Goal: Communication & Community: Answer question/provide support

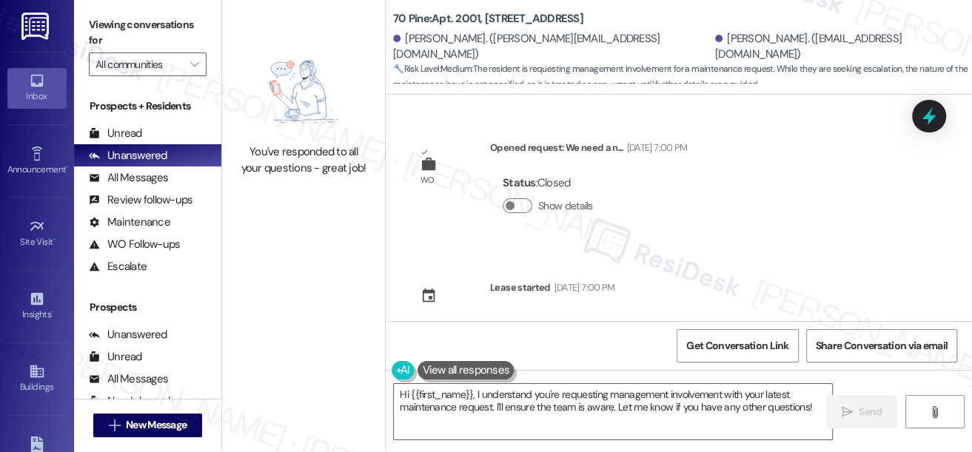
scroll to position [1, 0]
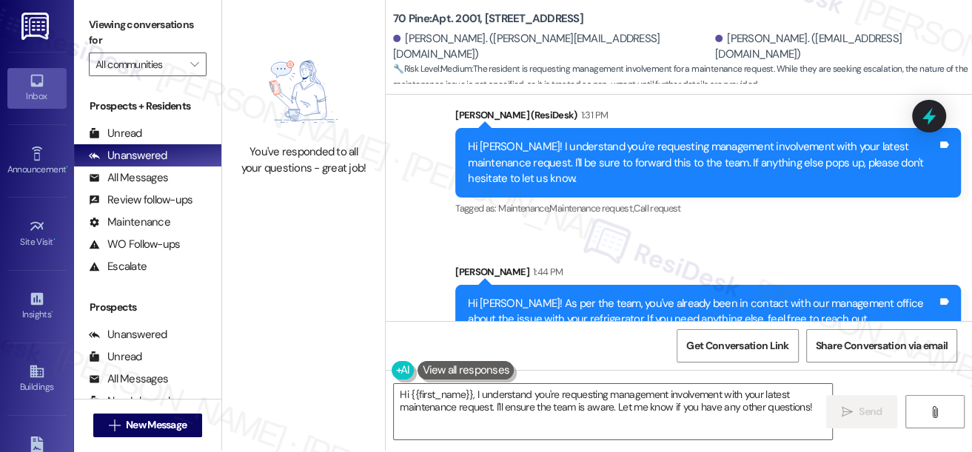
click at [589, 415] on div "Thank you [PERSON_NAME]! Will let you know if there are any further issues afte…" at bounding box center [655, 431] width 469 height 32
click at [606, 296] on div "Hi [PERSON_NAME]! As per the team, you've already been in contact with our mana…" at bounding box center [702, 312] width 469 height 32
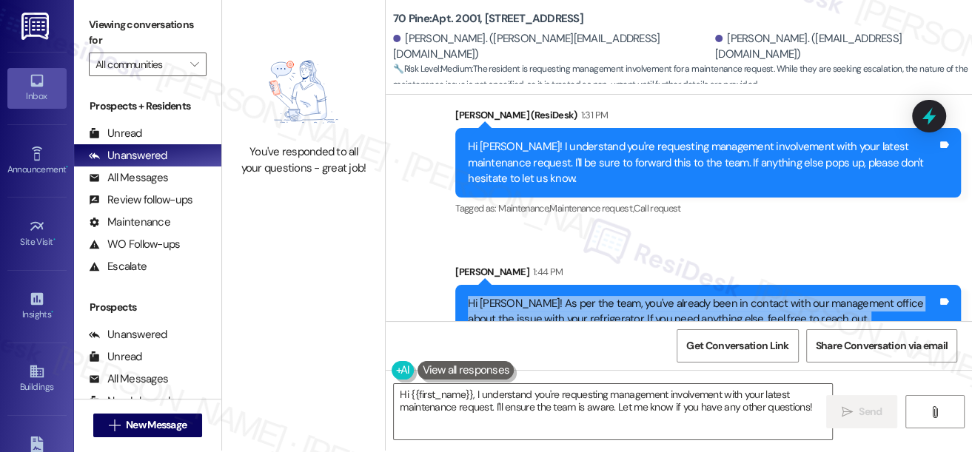
click at [606, 296] on div "Hi [PERSON_NAME]! As per the team, you've already been in contact with our mana…" at bounding box center [702, 312] width 469 height 32
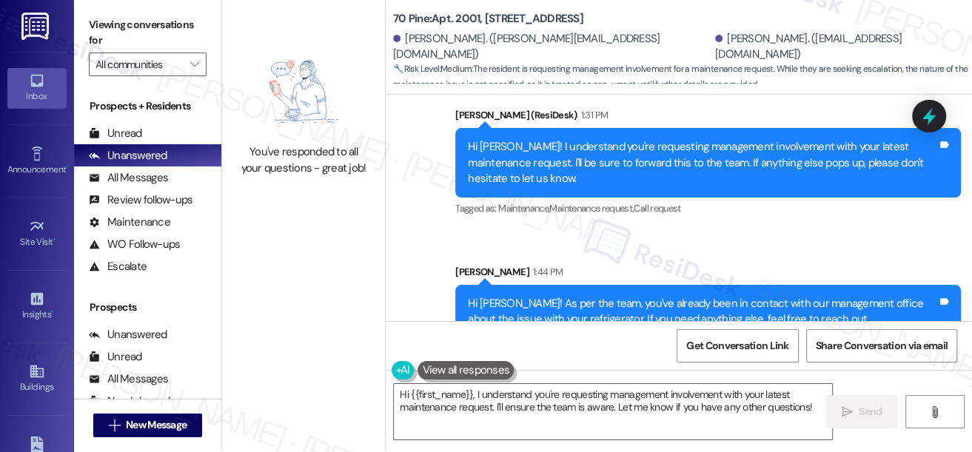
click at [688, 117] on div "Sent via SMS ResiDesk After Hours Assistant 7:27 AM Hey [PERSON_NAME] and [PERS…" at bounding box center [679, 141] width 586 height 417
click at [693, 296] on div "Hi [PERSON_NAME]! As per the team, you've already been in contact with our mana…" at bounding box center [702, 312] width 469 height 32
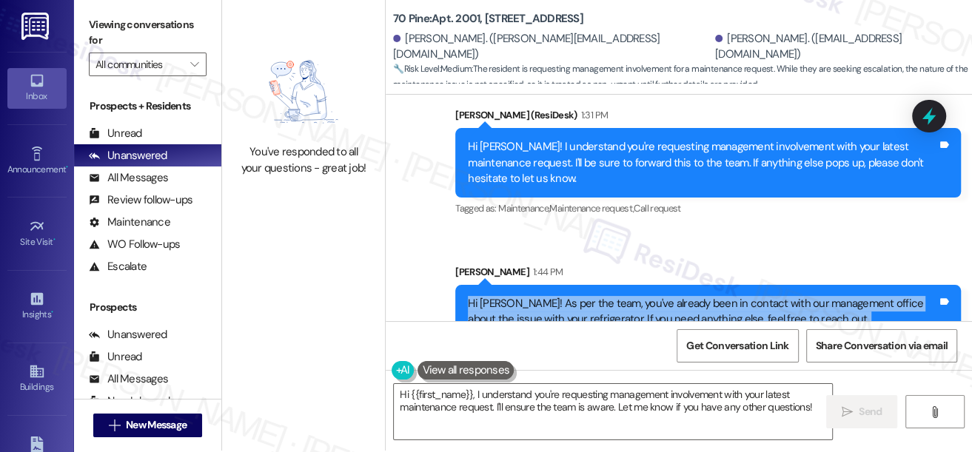
click at [693, 296] on div "Hi [PERSON_NAME]! As per the team, you've already been in contact with our mana…" at bounding box center [702, 312] width 469 height 32
click at [675, 296] on div "Hi [PERSON_NAME]! As per the team, you've already been in contact with our mana…" at bounding box center [702, 312] width 469 height 32
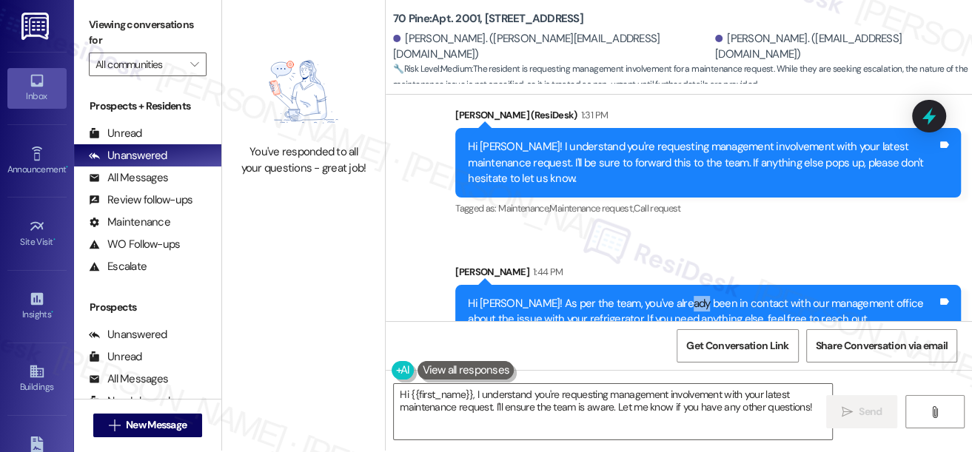
click at [675, 296] on div "Hi [PERSON_NAME]! As per the team, you've already been in contact with our mana…" at bounding box center [702, 312] width 469 height 32
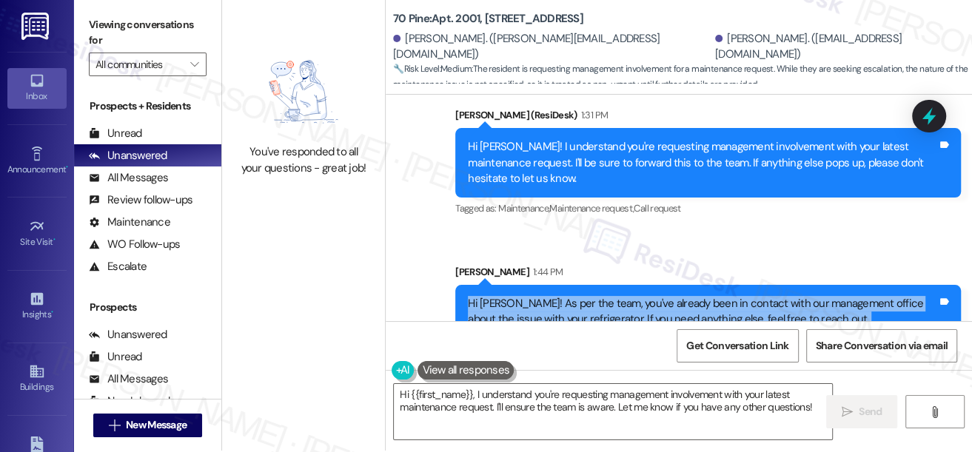
click at [675, 296] on div "Hi [PERSON_NAME]! As per the team, you've already been in contact with our mana…" at bounding box center [702, 312] width 469 height 32
click at [782, 296] on div "Hi [PERSON_NAME]! As per the team, you've already been in contact with our mana…" at bounding box center [702, 312] width 469 height 32
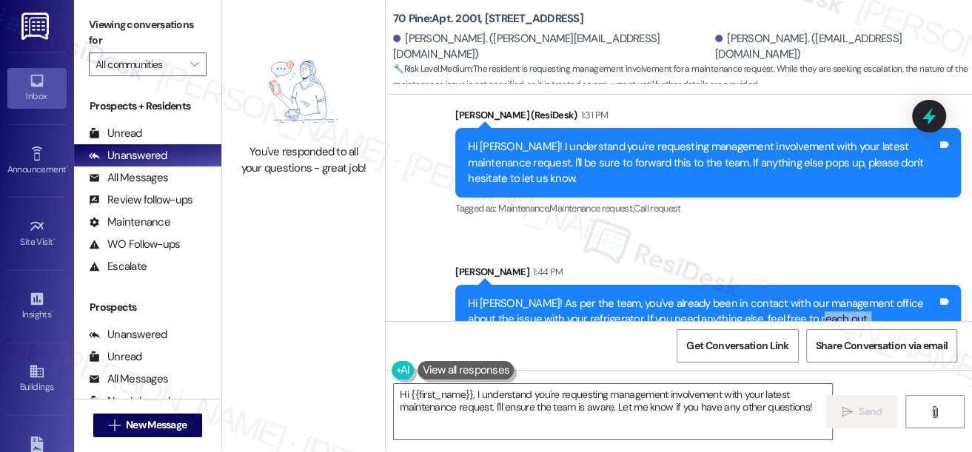
click at [782, 296] on div "Hi [PERSON_NAME]! As per the team, you've already been in contact with our mana…" at bounding box center [702, 312] width 469 height 32
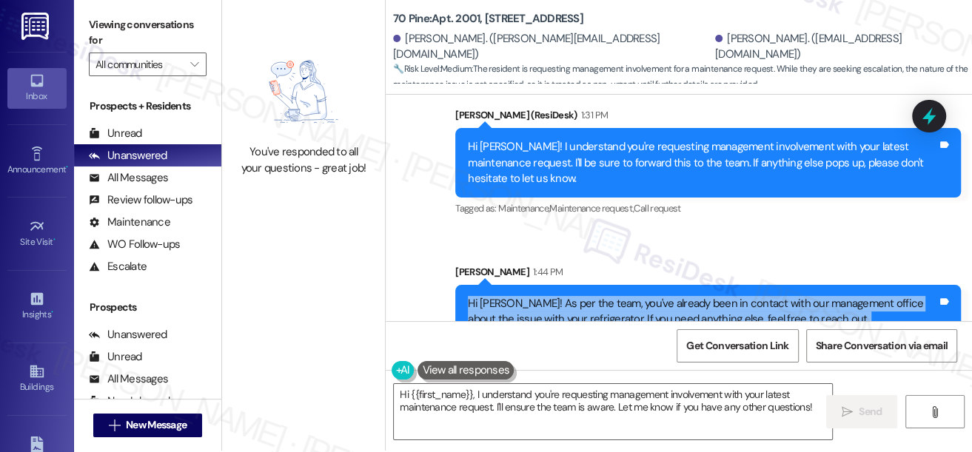
click at [782, 296] on div "Hi [PERSON_NAME]! As per the team, you've already been in contact with our mana…" at bounding box center [702, 312] width 469 height 32
click at [586, 415] on div "Thank you [PERSON_NAME]! Will let you know if there are any further issues afte…" at bounding box center [655, 431] width 469 height 32
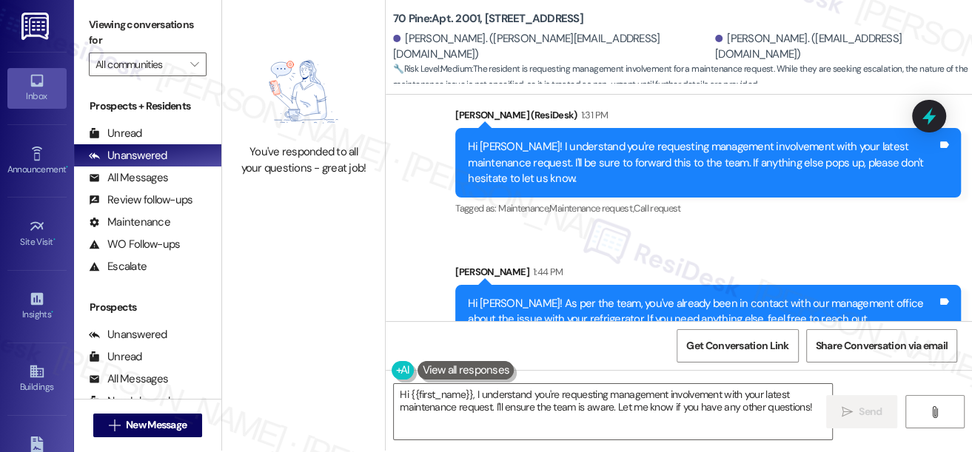
click at [586, 415] on div "Thank you [PERSON_NAME]! Will let you know if there are any further issues afte…" at bounding box center [655, 431] width 469 height 32
click at [525, 410] on textarea "Hi {{first_name}}, I understand you're requesting management involvement with y…" at bounding box center [613, 412] width 438 height 56
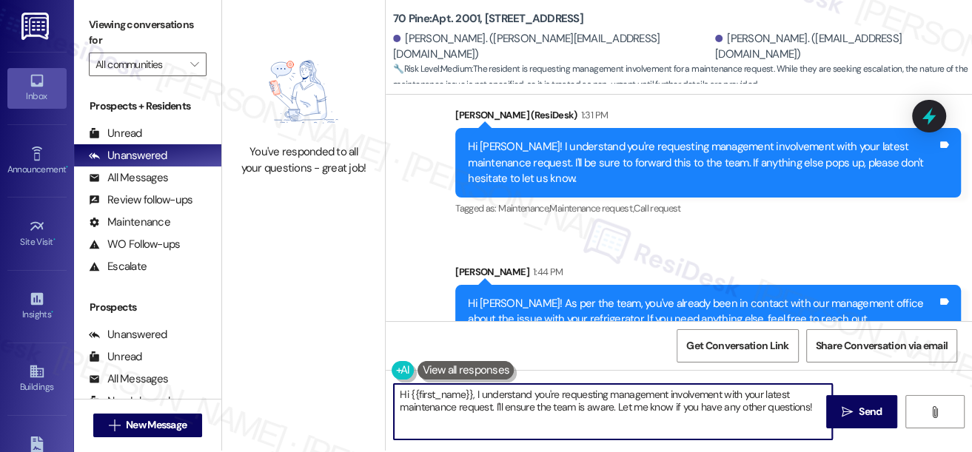
click at [525, 410] on textarea "Hi {{first_name}}, I understand you're requesting management involvement with y…" at bounding box center [613, 412] width 438 height 56
click at [444, 363] on button at bounding box center [466, 370] width 96 height 19
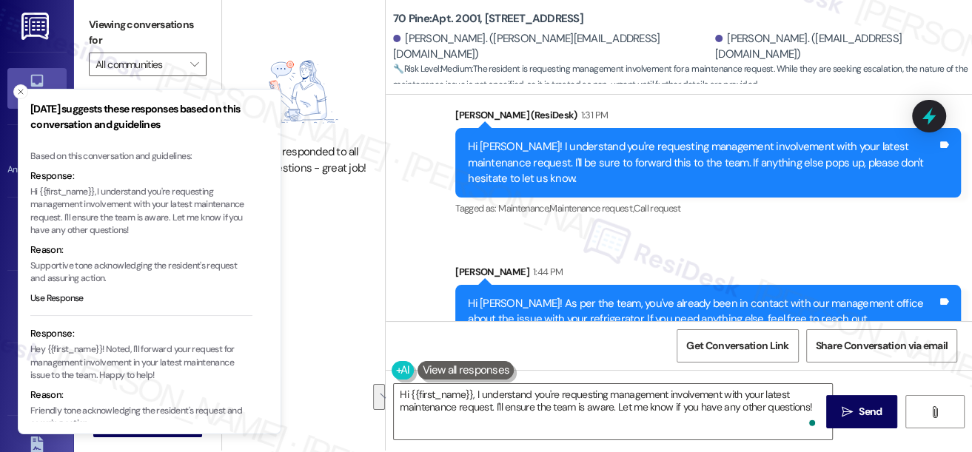
click at [331, 162] on div "You've responded to all your questions - great job!" at bounding box center [303, 160] width 130 height 32
click at [19, 97] on button "Close toast" at bounding box center [20, 91] width 15 height 15
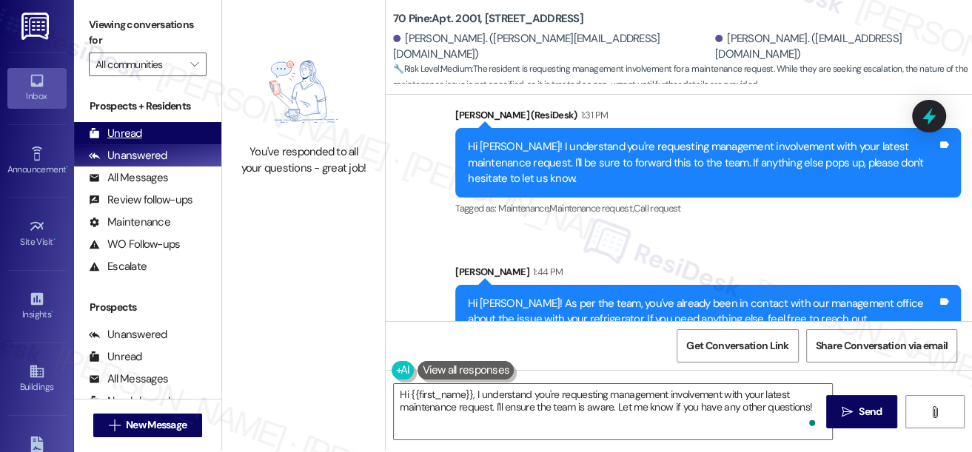
click at [148, 132] on div "Unread (0)" at bounding box center [147, 133] width 147 height 22
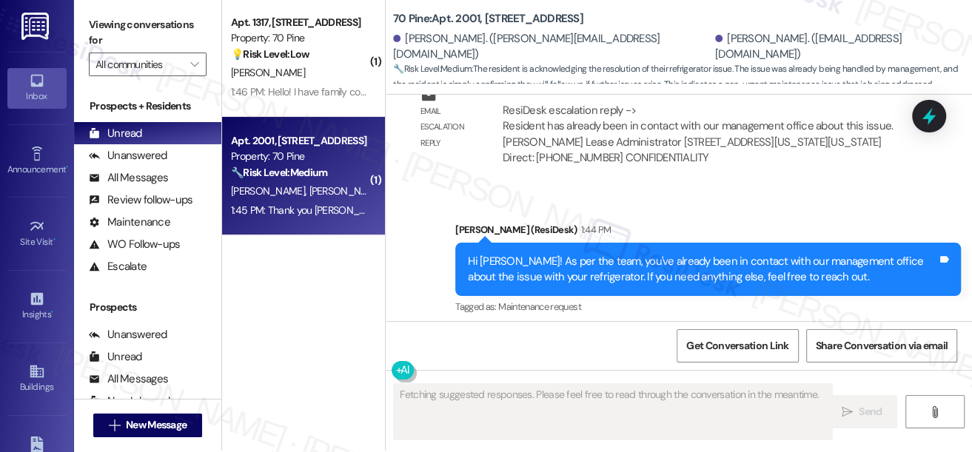
scroll to position [0, 0]
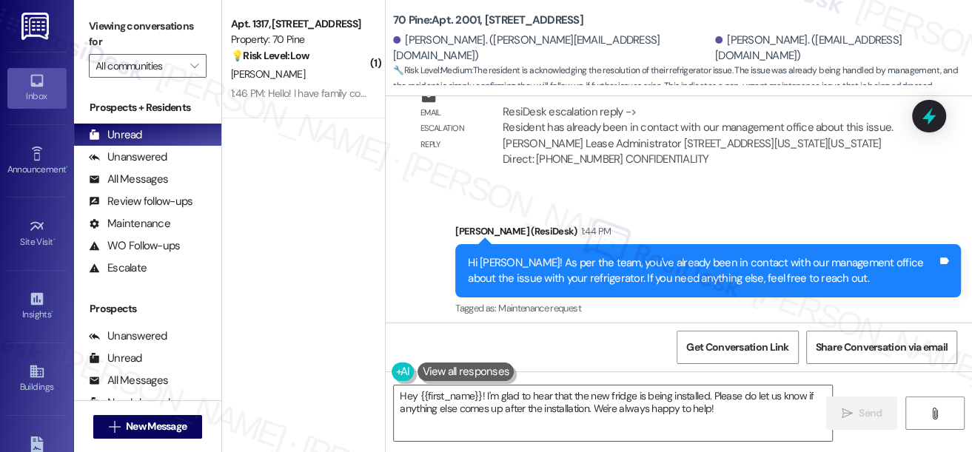
click at [640, 396] on div "Thank you [PERSON_NAME]! Will let you know if there are any further issues afte…" at bounding box center [655, 412] width 469 height 32
click at [555, 396] on div "Thank you [PERSON_NAME]! Will let you know if there are any further issues afte…" at bounding box center [655, 412] width 469 height 32
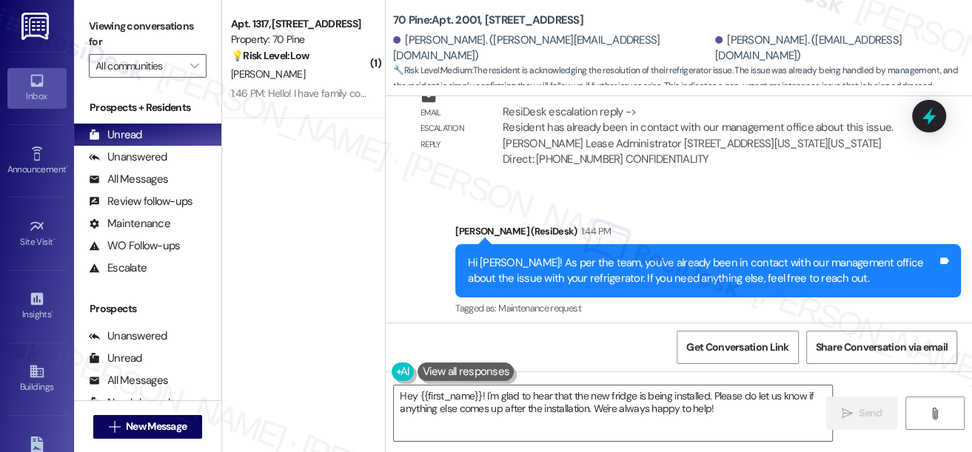
click at [555, 396] on div "Thank you [PERSON_NAME]! Will let you know if there are any further issues afte…" at bounding box center [655, 412] width 469 height 32
click at [659, 353] on div "Received via SMS [PERSON_NAME] 1:45 PM Thank you [PERSON_NAME]! Will let you kn…" at bounding box center [661, 412] width 528 height 118
click at [650, 410] on textarea "Hey {{first_name}}! I'm glad to hear that the new fridge is being installed. Pl…" at bounding box center [613, 414] width 438 height 56
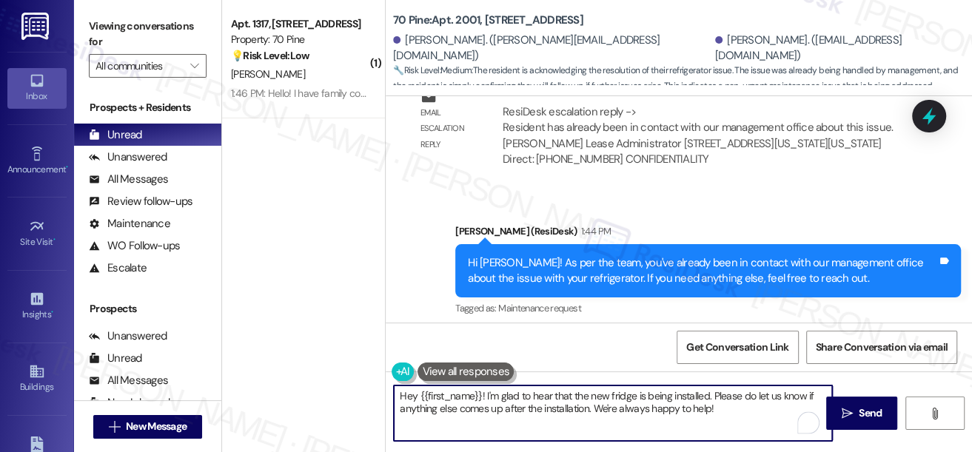
drag, startPoint x: 484, startPoint y: 394, endPoint x: 270, endPoint y: 384, distance: 214.2
click at [272, 385] on div "( 1 ) Apt. 1317, [STREET_ADDRESS] Property: [STREET_ADDRESS] 💡 Risk Level: Low …" at bounding box center [597, 226] width 750 height 452
click at [671, 408] on textarea "I'm glad to hear that the new fridge is being installed. Please do let us know …" at bounding box center [613, 414] width 438 height 56
drag, startPoint x: 652, startPoint y: 411, endPoint x: 555, endPoint y: 408, distance: 96.3
click at [555, 408] on textarea "I'm glad to hear that the new fridge is being installed. Please do let us know …" at bounding box center [613, 414] width 438 height 56
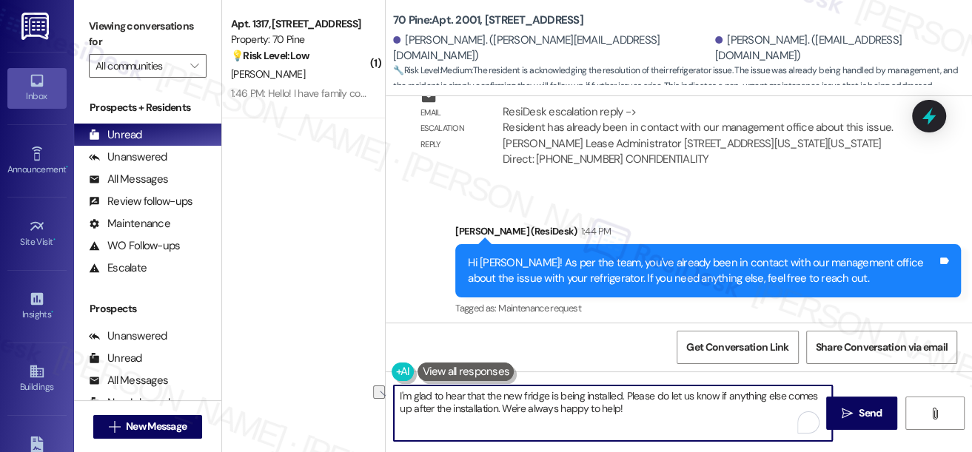
click at [545, 408] on textarea "I'm glad to hear that the new fridge is being installed. Please do let us know …" at bounding box center [613, 414] width 438 height 56
drag, startPoint x: 462, startPoint y: 393, endPoint x: 513, endPoint y: 393, distance: 51.1
click at [513, 393] on textarea "I'm glad to hear that the new fridge is being installed. Please do let us know …" at bounding box center [613, 414] width 438 height 56
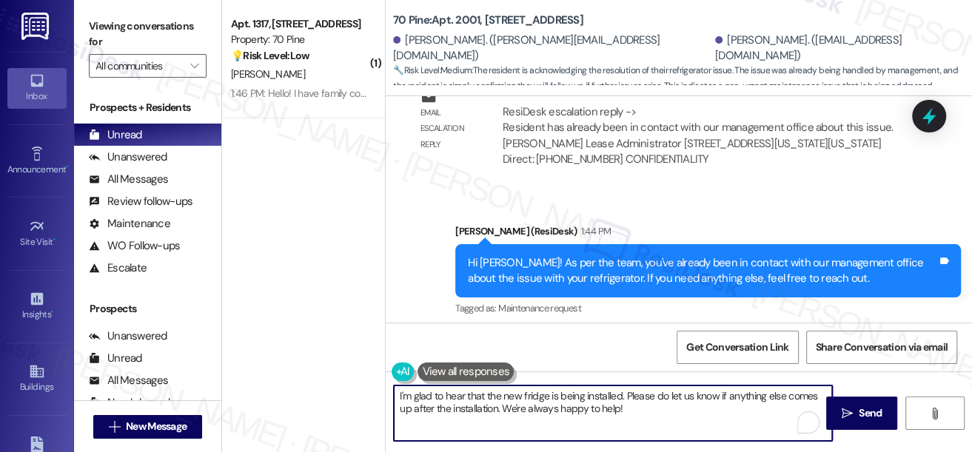
click at [513, 393] on textarea "I'm glad to hear that the new fridge is being installed. Please do let us know …" at bounding box center [613, 414] width 438 height 56
click at [554, 396] on textarea "I'm glad to hear that the new fridge is being installed. Please do let us know …" at bounding box center [613, 414] width 438 height 56
click at [549, 392] on textarea "I'm glad to hear that the new fridge is being installed. Please do let us know …" at bounding box center [613, 414] width 438 height 56
drag, startPoint x: 586, startPoint y: 395, endPoint x: 549, endPoint y: 390, distance: 37.4
click at [549, 390] on textarea "I'm glad to hear that the new fridge is being installed. Please do let us know …" at bounding box center [613, 414] width 438 height 56
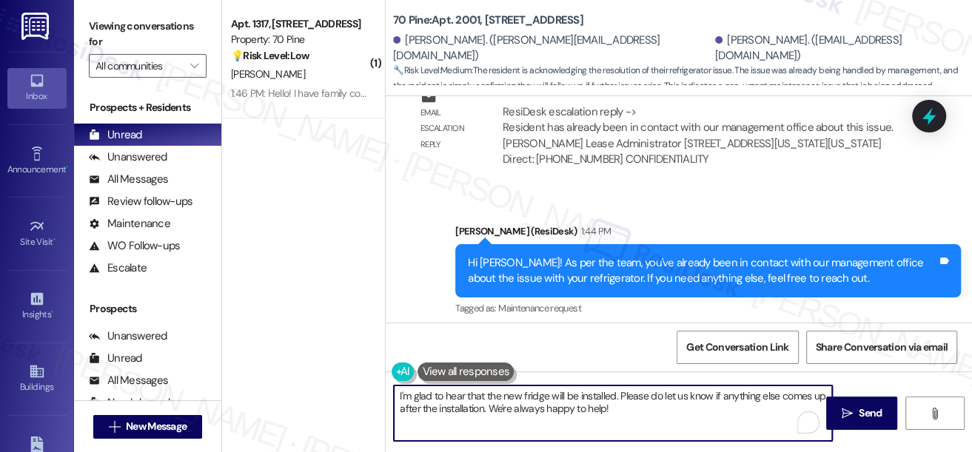
drag, startPoint x: 489, startPoint y: 410, endPoint x: 664, endPoint y: 407, distance: 174.8
click at [664, 407] on textarea "I'm glad to hear that the new fridge will be installed. Please do let us know i…" at bounding box center [613, 414] width 438 height 56
drag, startPoint x: 655, startPoint y: 412, endPoint x: 567, endPoint y: 410, distance: 88.1
click at [567, 410] on textarea "I'm glad to hear that the new fridge will be installed. Please do let us know i…" at bounding box center [613, 414] width 438 height 56
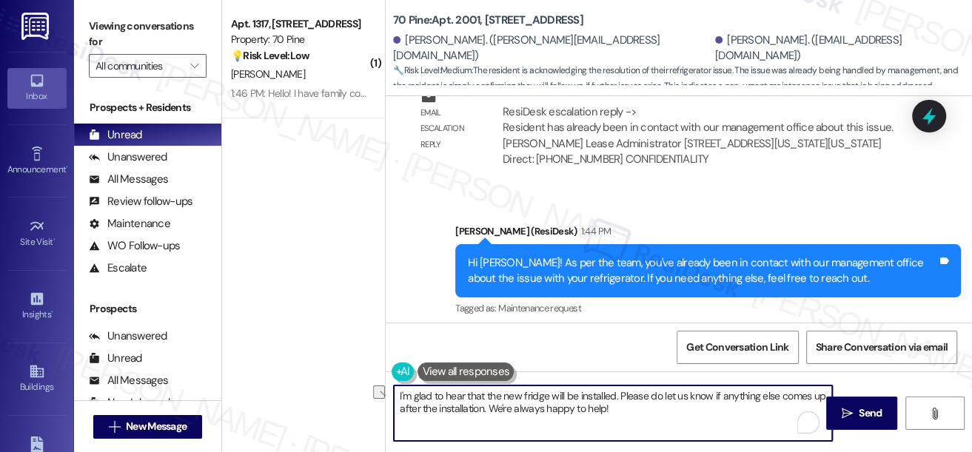
click at [638, 415] on textarea "I'm glad to hear that the new fridge will be installed. Please do let us know i…" at bounding box center [613, 414] width 438 height 56
click at [657, 407] on textarea "I'm glad to hear that the new fridge will be installed. Please do let us know i…" at bounding box center [613, 414] width 438 height 56
drag, startPoint x: 484, startPoint y: 410, endPoint x: 527, endPoint y: 410, distance: 43.7
click at [484, 410] on textarea "I'm glad to hear that the new fridge will be installed. Please do let us know i…" at bounding box center [613, 414] width 438 height 56
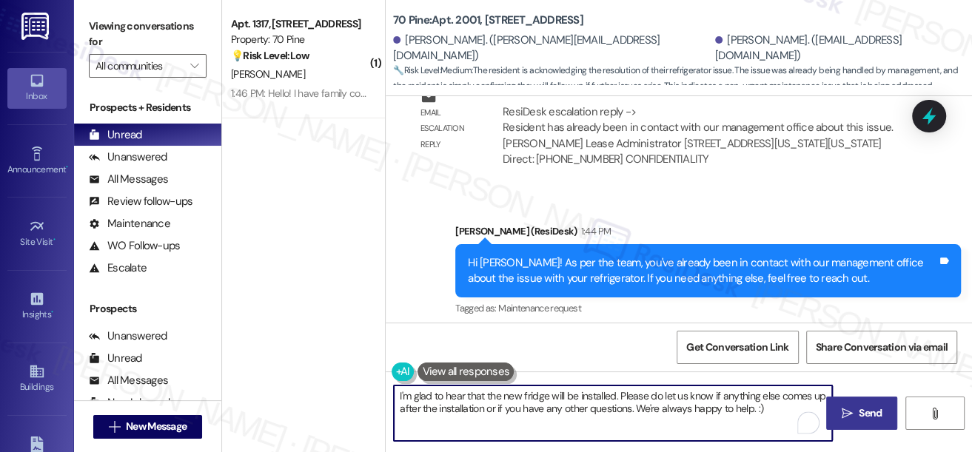
type textarea "I'm glad to hear that the new fridge will be installed. Please do let us know i…"
click at [830, 418] on button " Send" at bounding box center [862, 413] width 72 height 33
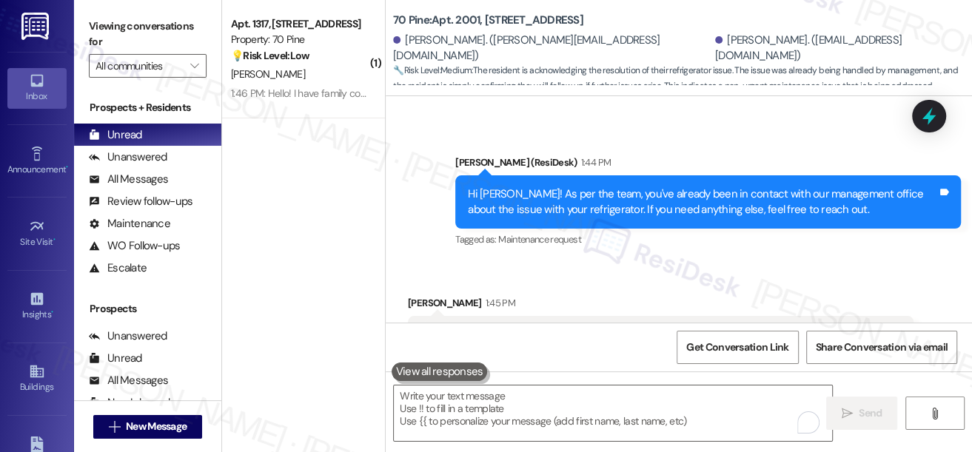
scroll to position [14551, 0]
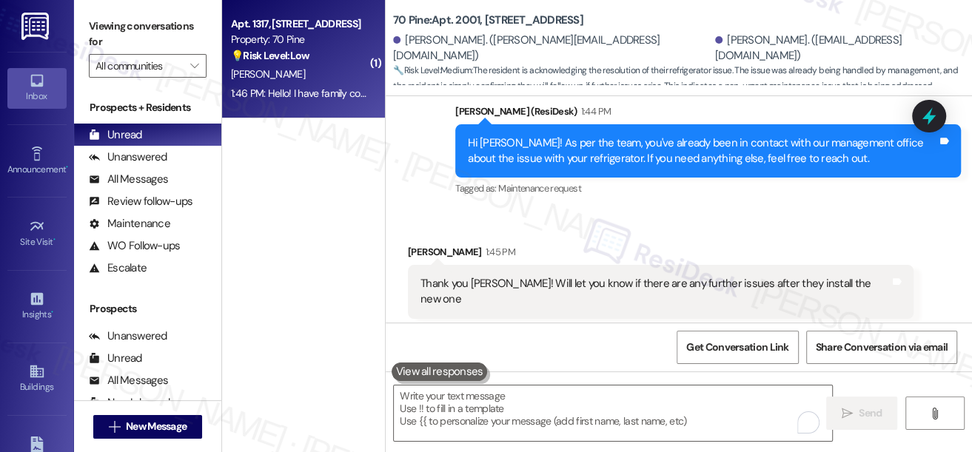
click at [281, 41] on div "Property: 70 Pine" at bounding box center [299, 40] width 137 height 16
type textarea "Fetching suggested responses. Please feel free to read through the conversation…"
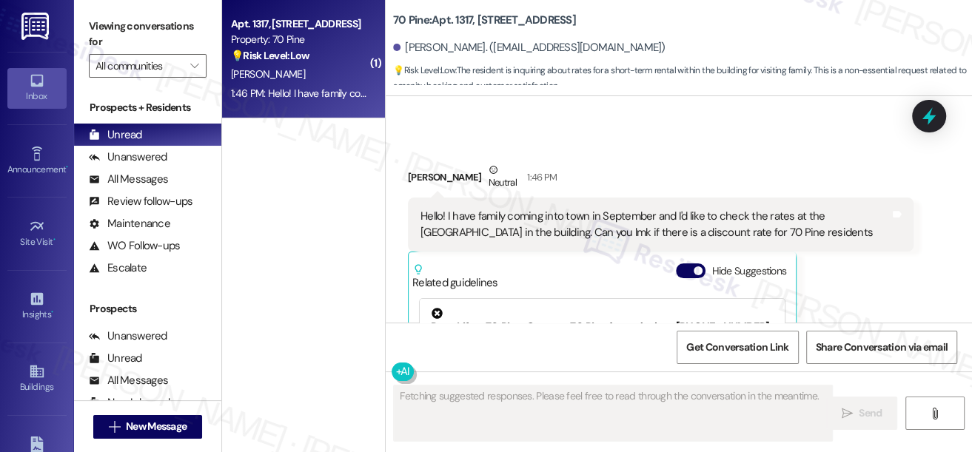
scroll to position [3106, 0]
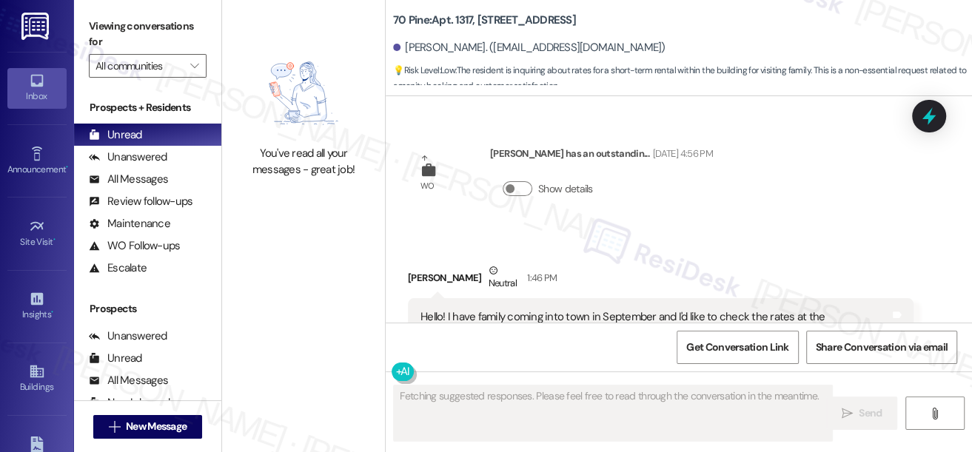
click at [495, 310] on div "Hello! I have family coming into town in September and I'd like to check the ra…" at bounding box center [655, 326] width 469 height 32
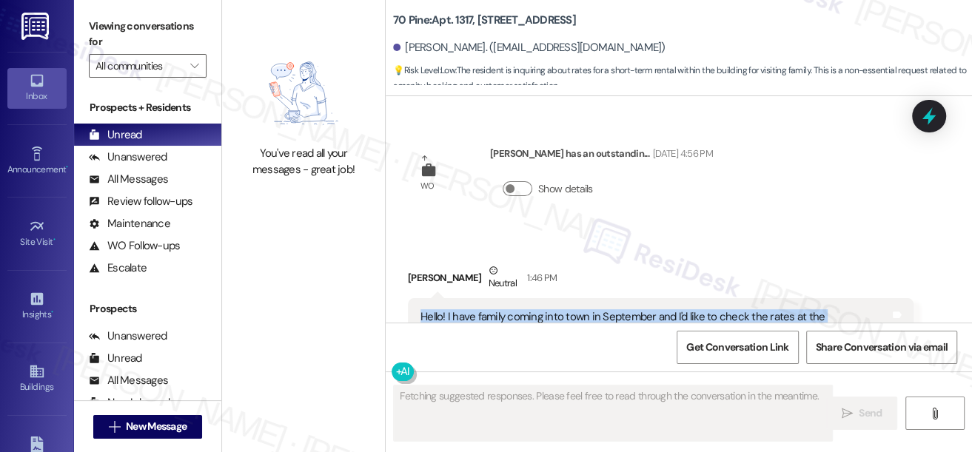
click at [495, 310] on div "Hello! I have family coming into town in September and I'd like to check the ra…" at bounding box center [655, 326] width 469 height 32
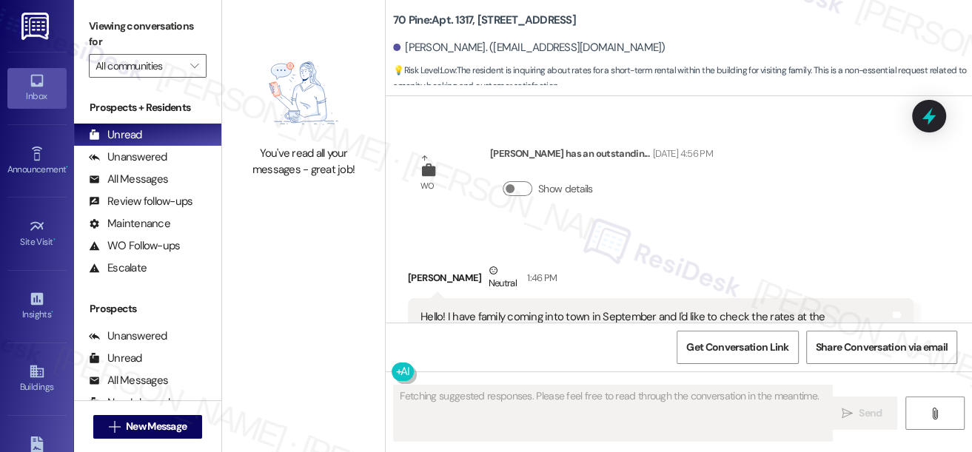
click at [770, 252] on div "Received via SMS [PERSON_NAME] Neutral 1:46 PM Hello! I have family coming into…" at bounding box center [661, 421] width 528 height 338
click at [671, 310] on div "Hello! I have family coming into town in September and I'd like to check the ra…" at bounding box center [655, 326] width 469 height 32
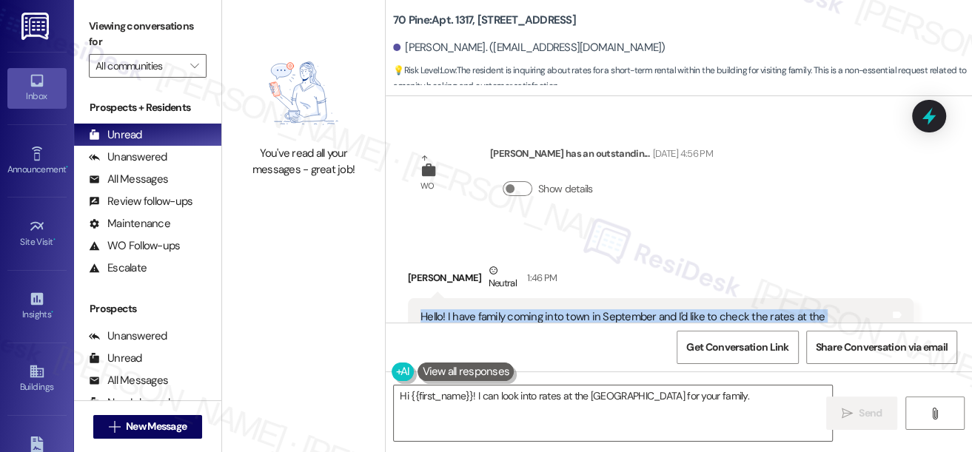
click at [671, 310] on div "Hello! I have family coming into town in September and I'd like to check the ra…" at bounding box center [655, 326] width 469 height 32
click at [627, 310] on div "Hello! I have family coming into town in September and I'd like to check the ra…" at bounding box center [655, 326] width 469 height 32
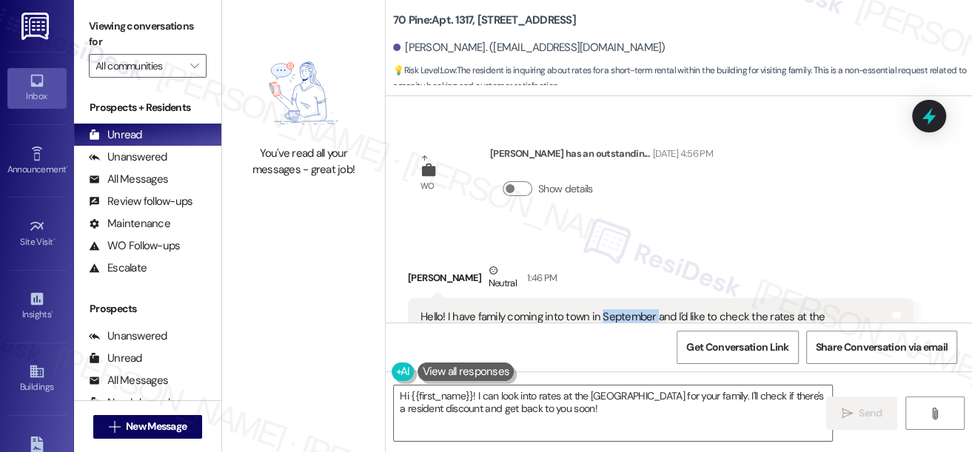
click at [627, 310] on div "Hello! I have family coming into town in September and I'd like to check the ra…" at bounding box center [655, 326] width 469 height 32
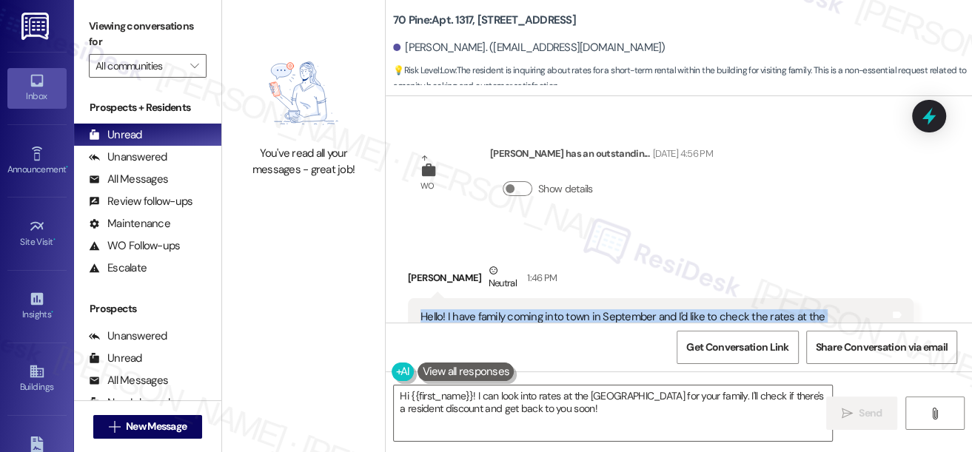
click at [627, 310] on div "Hello! I have family coming into town in September and I'd like to check the ra…" at bounding box center [655, 326] width 469 height 32
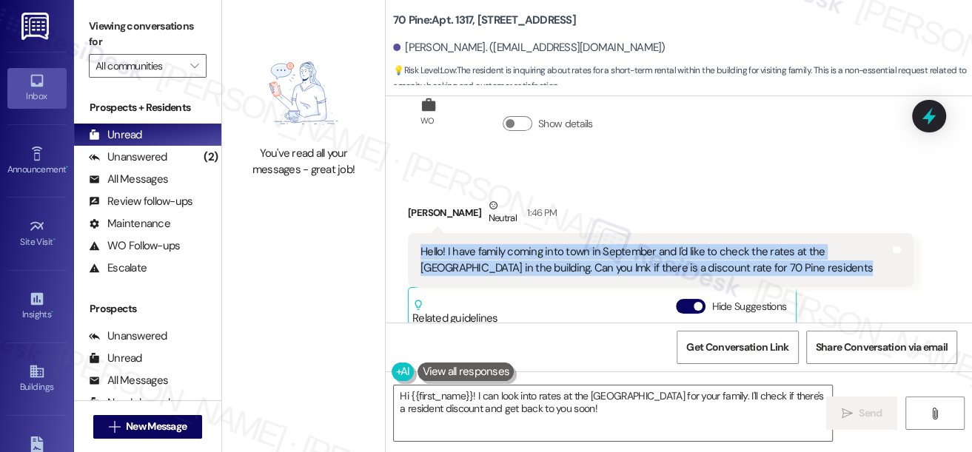
scroll to position [3106, 0]
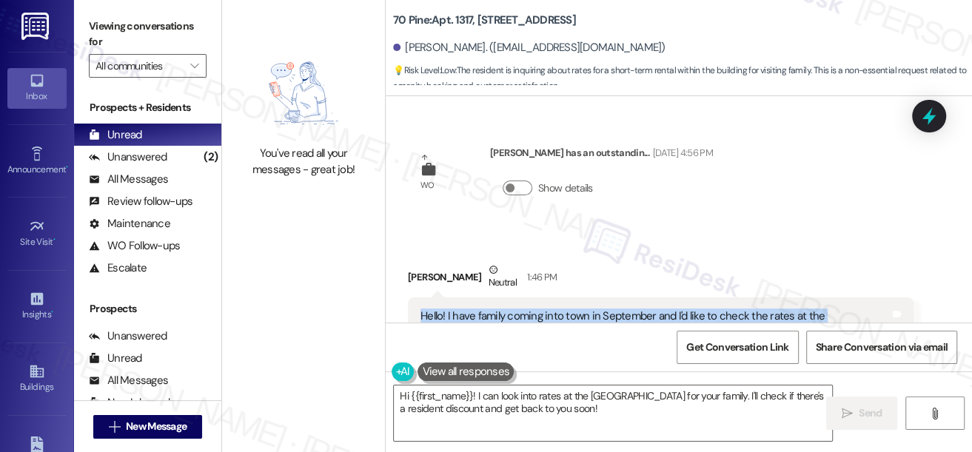
click at [487, 309] on div "Hello! I have family coming into town in September and I'd like to check the ra…" at bounding box center [655, 325] width 469 height 32
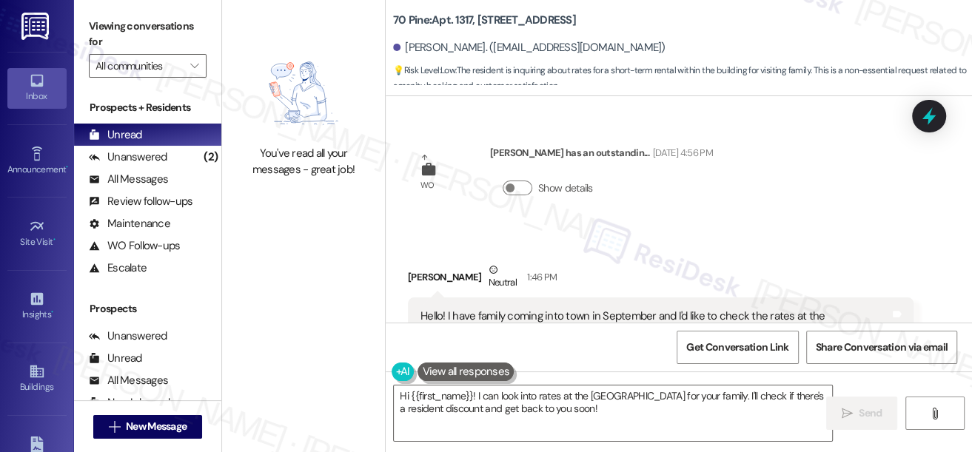
click at [487, 309] on div "Hello! I have family coming into town in September and I'd like to check the ra…" at bounding box center [655, 325] width 469 height 32
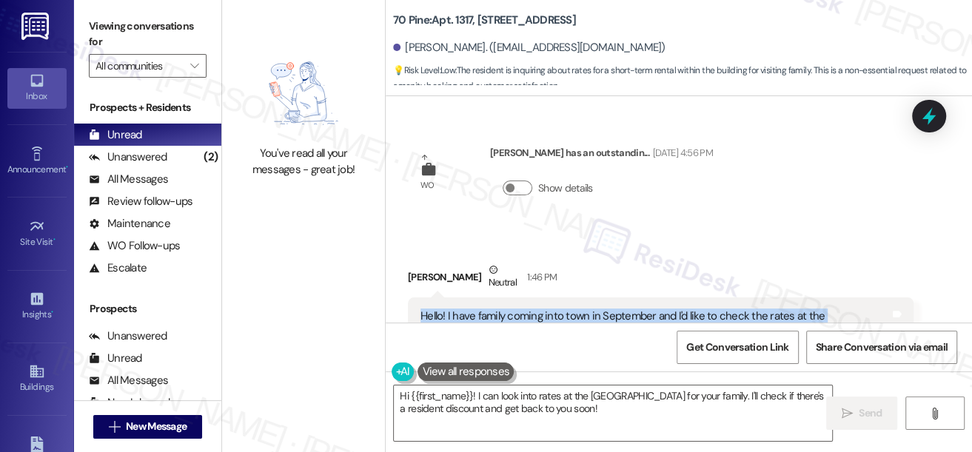
click at [487, 309] on div "Hello! I have family coming into town in September and I'd like to check the ra…" at bounding box center [655, 325] width 469 height 32
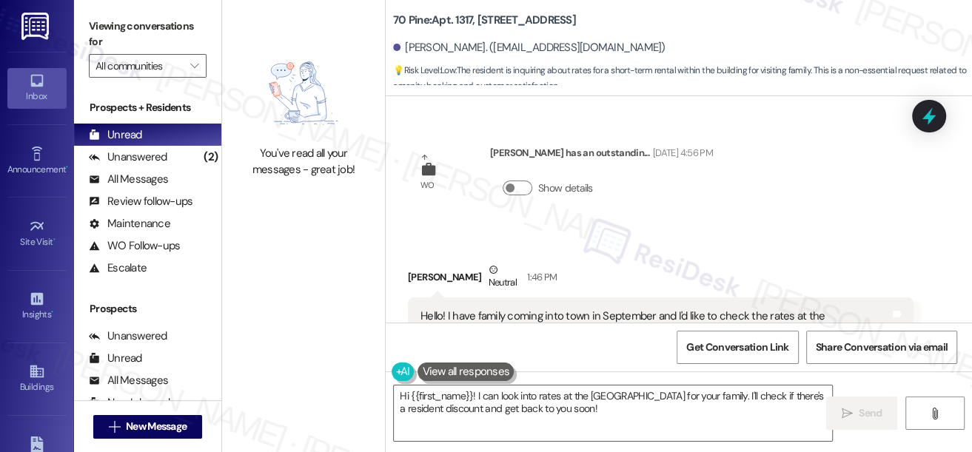
click at [110, 33] on label "Viewing conversations for" at bounding box center [148, 34] width 118 height 39
click at [101, 37] on label "Viewing conversations for" at bounding box center [148, 34] width 118 height 39
click at [84, 9] on div "Viewing conversations for All communities " at bounding box center [147, 46] width 147 height 93
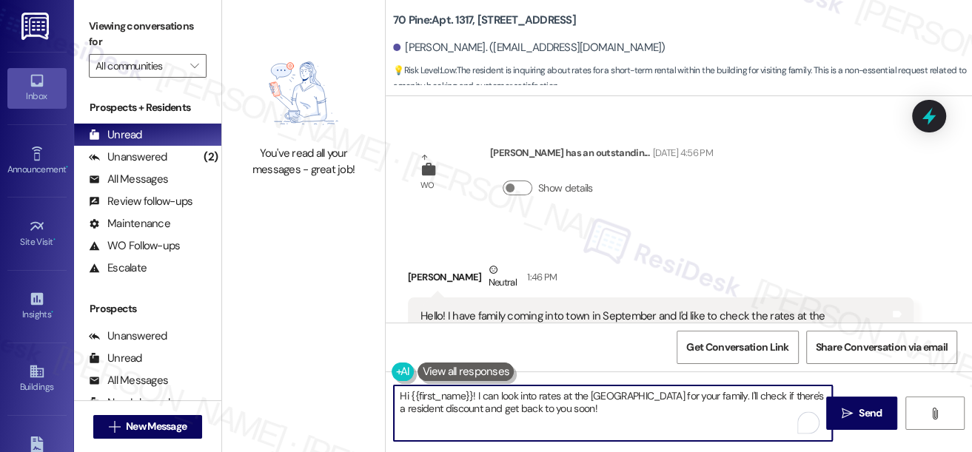
drag, startPoint x: 625, startPoint y: 410, endPoint x: 477, endPoint y: 384, distance: 150.5
click at [477, 384] on div "Hi {{first_name}}! I can look into rates at the [GEOGRAPHIC_DATA] for your fami…" at bounding box center [679, 427] width 586 height 111
click at [681, 416] on textarea "Hi {{first_name}}! I can look into rates at the [GEOGRAPHIC_DATA] for your fami…" at bounding box center [613, 414] width 438 height 56
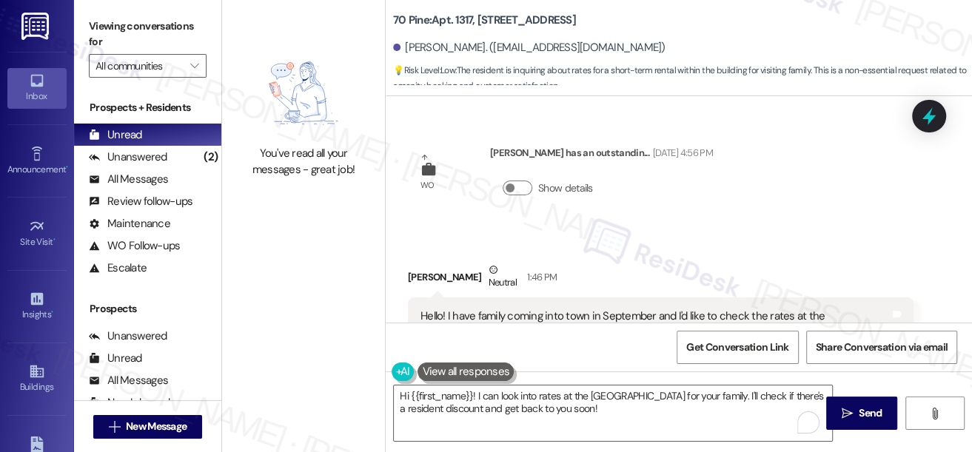
click at [101, 24] on label "Viewing conversations for" at bounding box center [148, 34] width 118 height 39
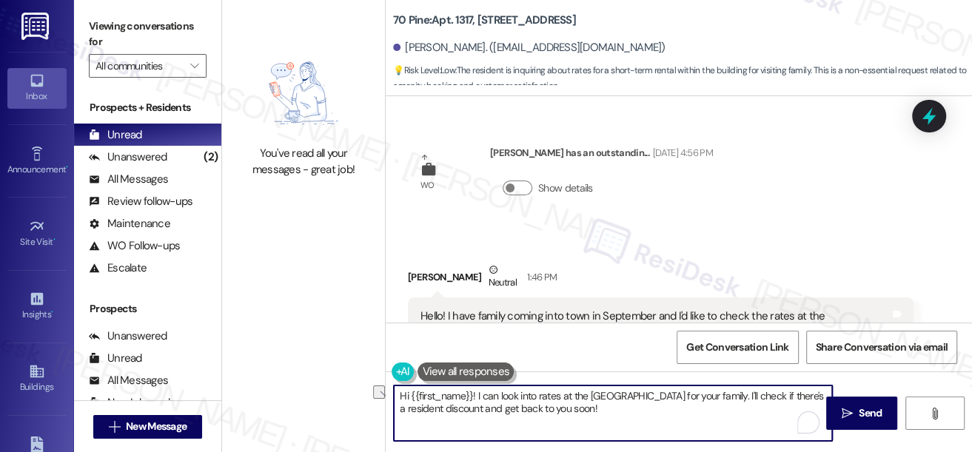
drag, startPoint x: 475, startPoint y: 395, endPoint x: 701, endPoint y: 395, distance: 225.9
click at [701, 395] on textarea "Hi {{first_name}}! I can look into rates at the [GEOGRAPHIC_DATA] for your fami…" at bounding box center [613, 414] width 438 height 56
paste textarea "I understand you’d like to check the rates at the [GEOGRAPHIC_DATA] for your fa…"
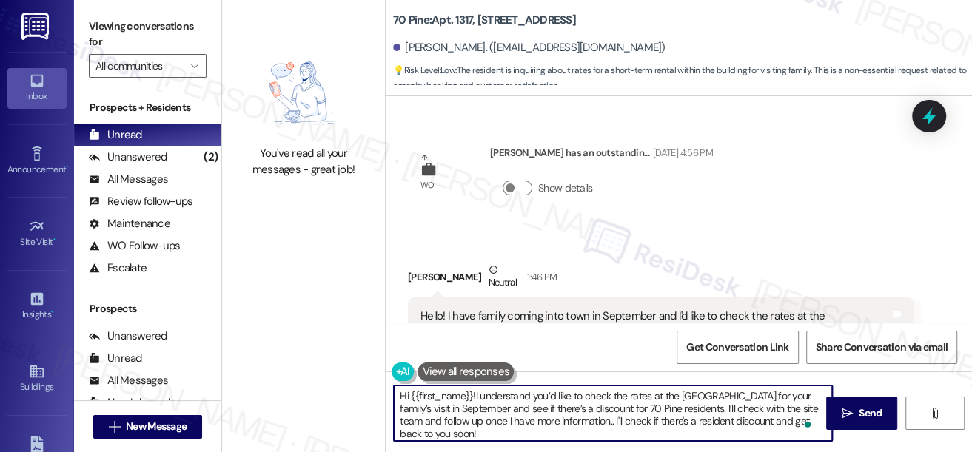
click at [476, 395] on textarea "Hi {{first_name}}!I understand you’d like to check the rates at the [GEOGRAPHIC…" at bounding box center [613, 414] width 438 height 56
drag, startPoint x: 601, startPoint y: 406, endPoint x: 689, endPoint y: 408, distance: 88.1
click at [689, 408] on textarea "Hi {{first_name}}! I understand you’d like to check the rates at the [GEOGRAPHI…" at bounding box center [613, 414] width 438 height 56
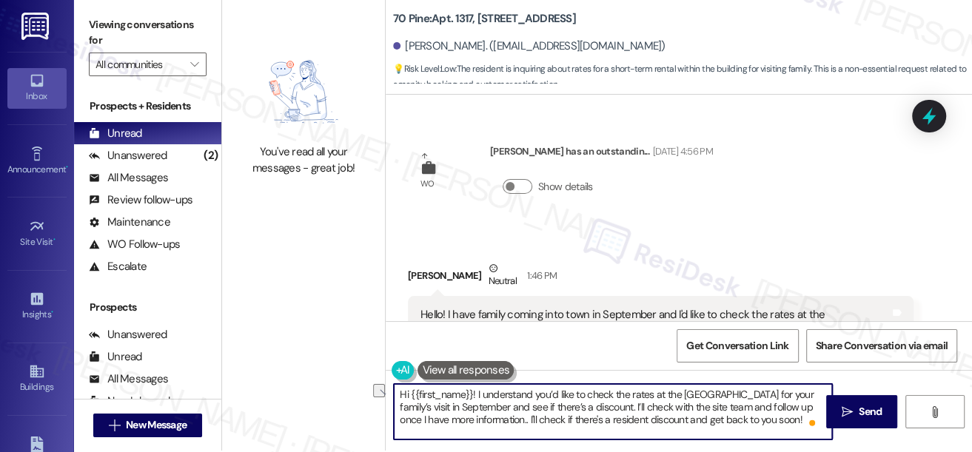
drag, startPoint x: 752, startPoint y: 421, endPoint x: 475, endPoint y: 422, distance: 277.7
click at [475, 422] on textarea "Hi {{first_name}}! I understand you’d like to check the rates at the [GEOGRAPHI…" at bounding box center [613, 412] width 438 height 56
click at [605, 404] on textarea "Hi {{first_name}}! I understand you’d like to check the rates at the [GEOGRAPHI…" at bounding box center [613, 412] width 438 height 56
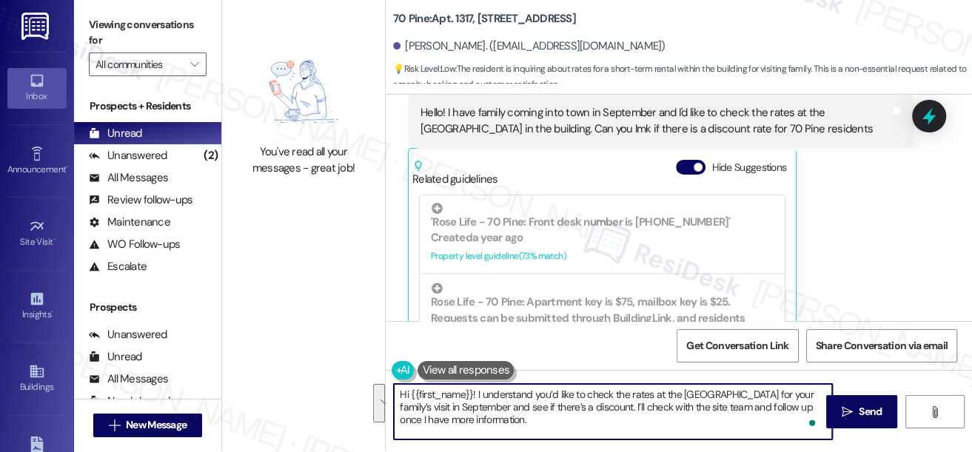
scroll to position [538, 0]
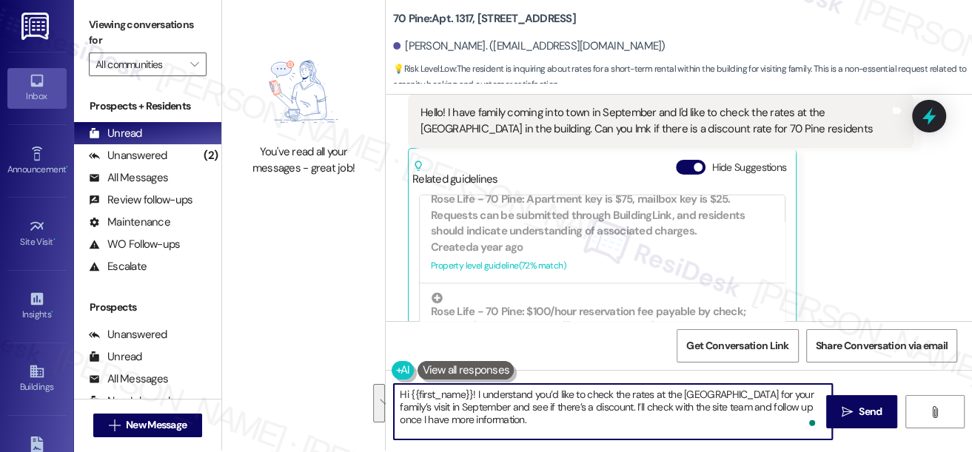
click at [582, 406] on textarea "Hi {{first_name}}! I understand you’d like to check the rates at the [GEOGRAPHI…" at bounding box center [613, 412] width 438 height 56
click at [770, 407] on textarea "Hi {{first_name}}! I understand you’d like to check the rates at the [GEOGRAPHI…" at bounding box center [613, 412] width 438 height 56
drag, startPoint x: 721, startPoint y: 410, endPoint x: 788, endPoint y: 418, distance: 67.8
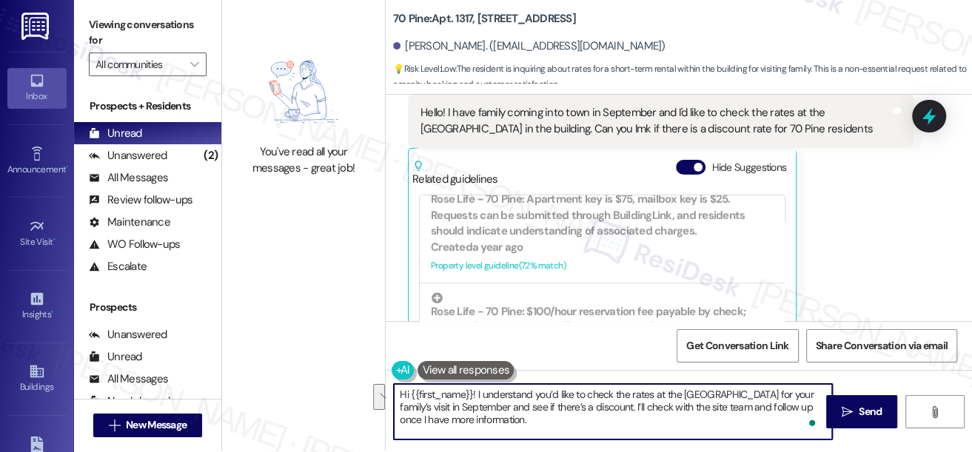
click at [788, 418] on textarea "Hi {{first_name}}! I understand you’d like to check the rates at the [GEOGRAPHI…" at bounding box center [613, 412] width 438 height 56
click at [651, 416] on textarea "Hi {{first_name}}! I understand you’d like to check the rates at the [GEOGRAPHI…" at bounding box center [613, 412] width 438 height 56
click at [703, 408] on textarea "Hi {{first_name}}! I understand you’d like to check the rates at the [GEOGRAPHI…" at bounding box center [613, 412] width 438 height 56
drag, startPoint x: 712, startPoint y: 404, endPoint x: 697, endPoint y: 407, distance: 15.8
click at [697, 407] on textarea "Hi {{first_name}}! I understand you’d like to check the rates at the [GEOGRAPHI…" at bounding box center [613, 412] width 438 height 56
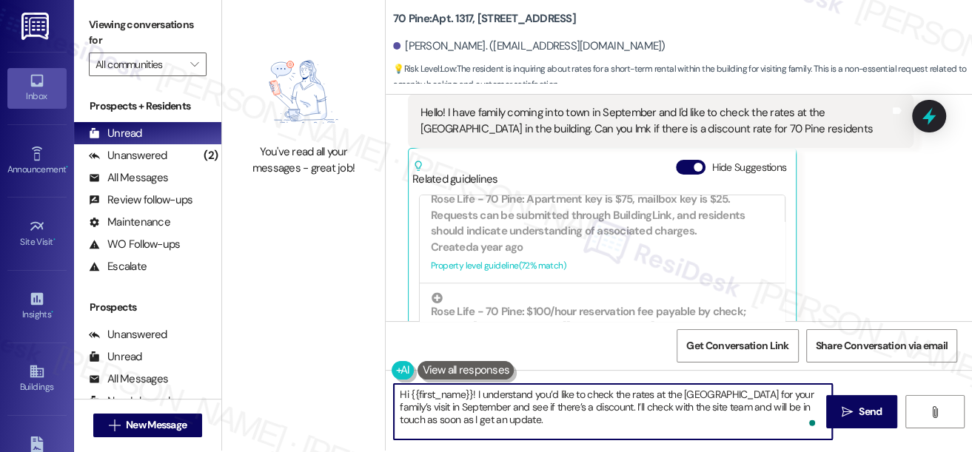
click at [622, 412] on textarea "Hi {{first_name}}! I understand you’d like to check the rates at the [GEOGRAPHI…" at bounding box center [613, 412] width 438 height 56
click at [606, 428] on textarea "Hi {{first_name}}! I understand you’d like to check the rates at the [GEOGRAPHI…" at bounding box center [613, 412] width 438 height 56
type textarea "Hi {{first_name}}! I understand you’d like to check the rates at the [GEOGRAPHI…"
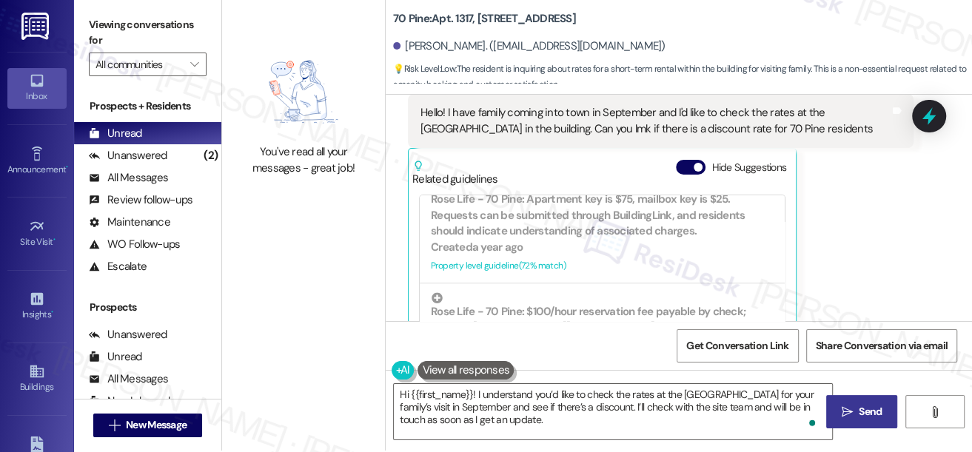
click at [859, 408] on span "Send" at bounding box center [870, 412] width 23 height 16
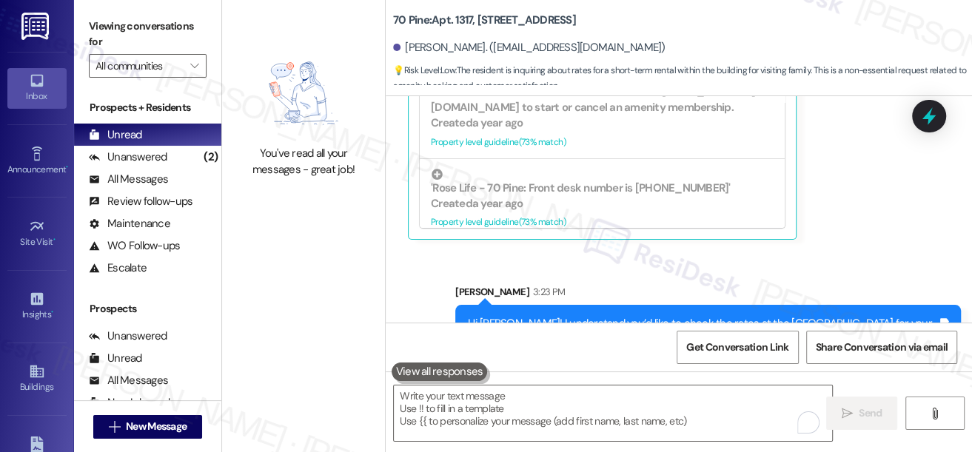
scroll to position [1, 0]
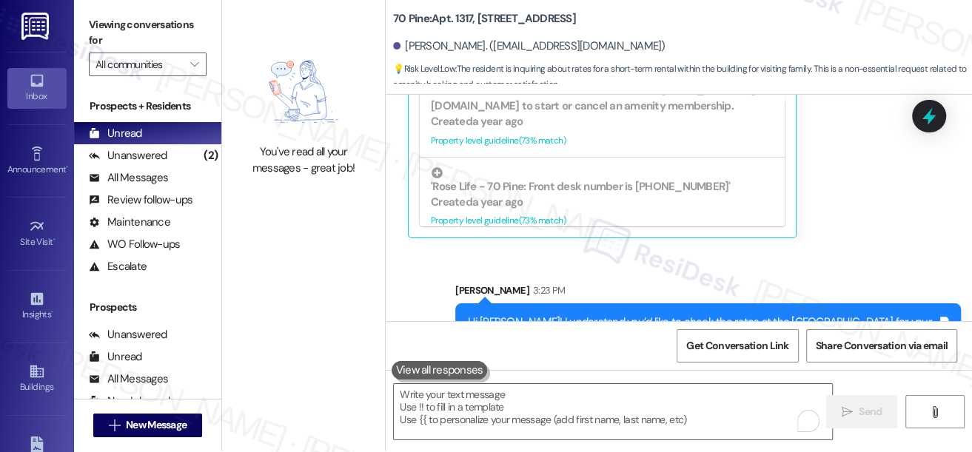
drag, startPoint x: 107, startPoint y: 12, endPoint x: 233, endPoint y: 130, distance: 172.9
click at [107, 13] on label "Viewing conversations for" at bounding box center [148, 32] width 118 height 39
click at [503, 402] on textarea "To enrich screen reader interactions, please activate Accessibility in Grammarl…" at bounding box center [613, 412] width 438 height 56
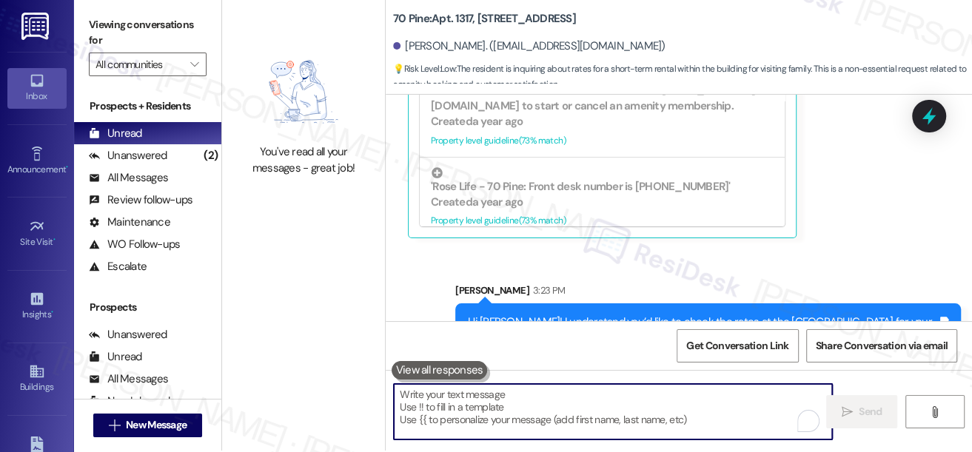
paste textarea "In the meantime, do you already know the exact dates your family will be stayin…"
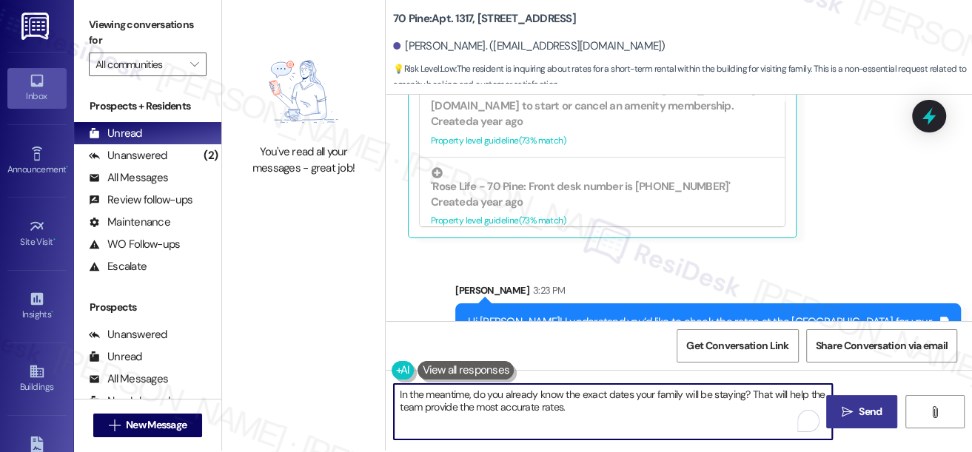
type textarea "In the meantime, do you already know the exact dates your family will be stayin…"
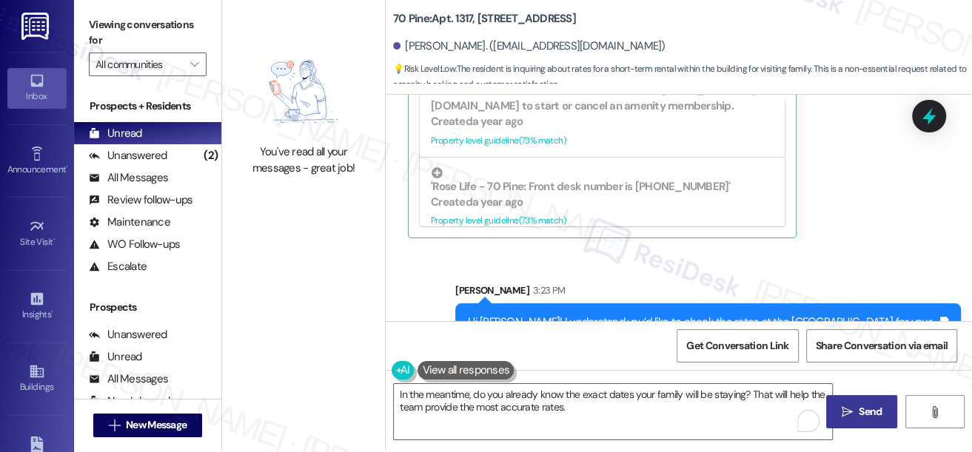
click at [541, 315] on div "Hi [PERSON_NAME]! I understand you’d like to check the rates at the [GEOGRAPHIC…" at bounding box center [702, 338] width 469 height 47
drag, startPoint x: 391, startPoint y: 17, endPoint x: 425, endPoint y: 21, distance: 34.4
click at [425, 21] on div "70 Pine: Apt. 1317, [STREET_ADDRESS][PERSON_NAME]. ([EMAIL_ADDRESS][DOMAIN_NAME…" at bounding box center [679, 42] width 586 height 81
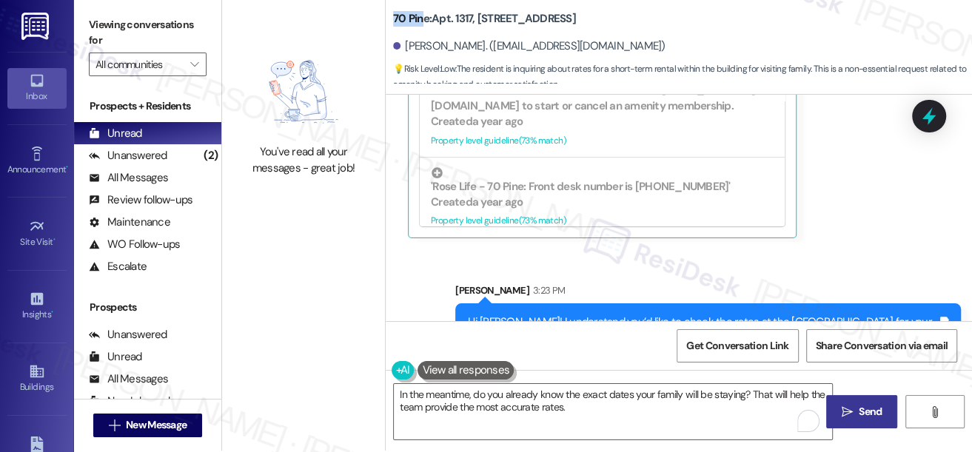
click at [425, 21] on b "70 Pine: Apt. 1317, [STREET_ADDRESS]" at bounding box center [484, 19] width 183 height 16
drag, startPoint x: 393, startPoint y: 19, endPoint x: 432, endPoint y: 18, distance: 38.5
click at [432, 18] on b "70 Pine: Apt. 1317, [STREET_ADDRESS]" at bounding box center [484, 19] width 183 height 16
click at [585, 315] on div "Hi [PERSON_NAME]! I understand you’d like to check the rates at the [GEOGRAPHIC…" at bounding box center [702, 338] width 469 height 47
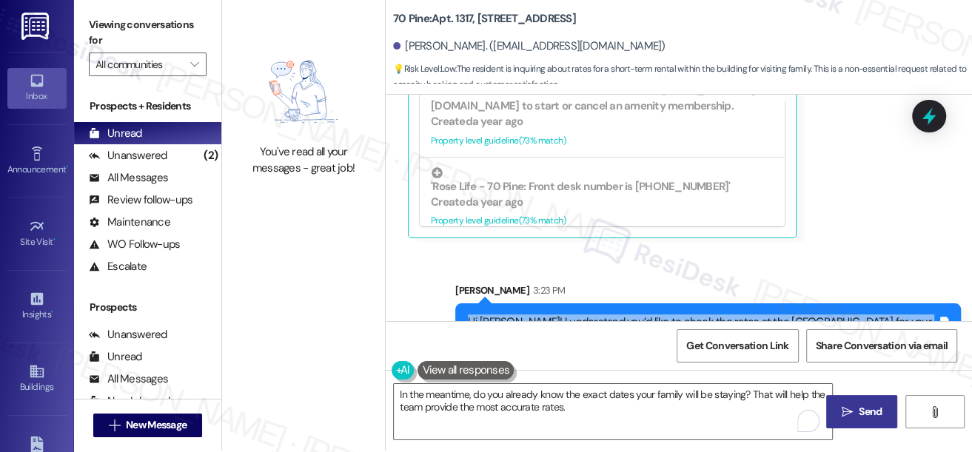
click at [585, 315] on div "Hi [PERSON_NAME]! I understand you’d like to check the rates at the [GEOGRAPHIC…" at bounding box center [702, 338] width 469 height 47
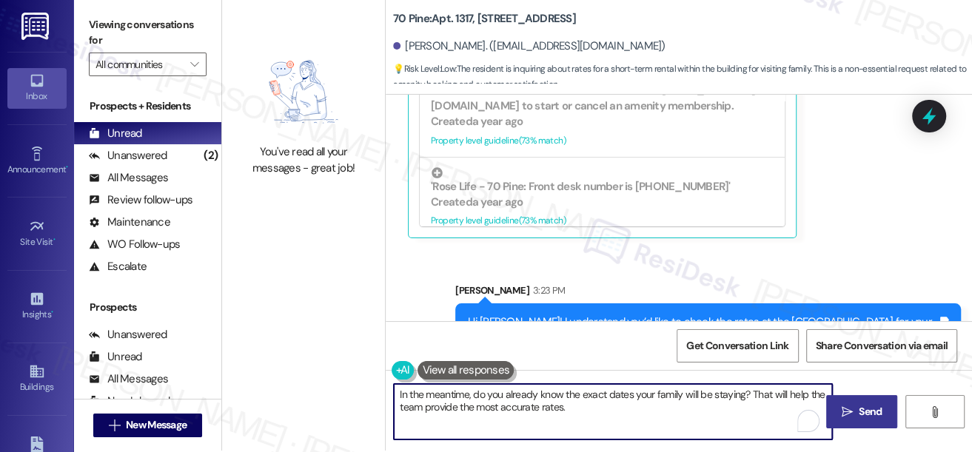
click at [536, 387] on textarea "In the meantime, do you already know the exact dates your family will be stayin…" at bounding box center [613, 412] width 438 height 56
click at [640, 407] on textarea "In the meantime, do you already know the exact dates your family will be stayin…" at bounding box center [613, 412] width 438 height 56
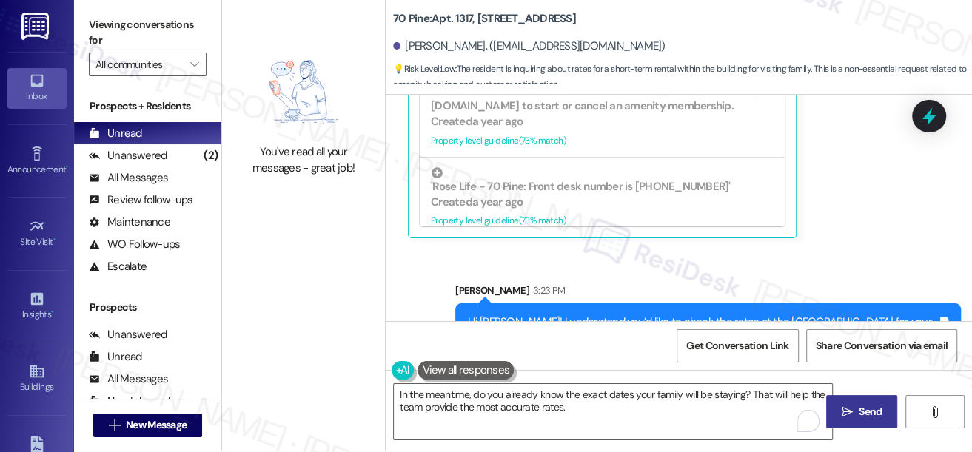
drag, startPoint x: 96, startPoint y: 10, endPoint x: 107, endPoint y: 16, distance: 11.6
click at [96, 10] on div "Viewing conversations for All communities " at bounding box center [147, 45] width 147 height 93
click at [598, 405] on textarea "In the meantime, do you already know the exact dates your family will be stayin…" at bounding box center [613, 412] width 438 height 56
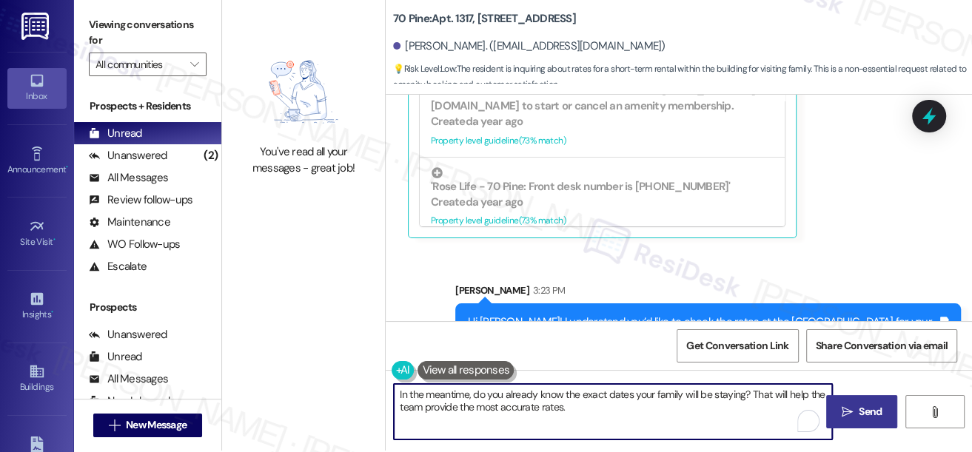
click at [598, 405] on textarea "In the meantime, do you already know the exact dates your family will be stayin…" at bounding box center [613, 412] width 438 height 56
click at [609, 396] on textarea "In the meantime, do you already know the exact dates your family will be stayin…" at bounding box center [613, 412] width 438 height 56
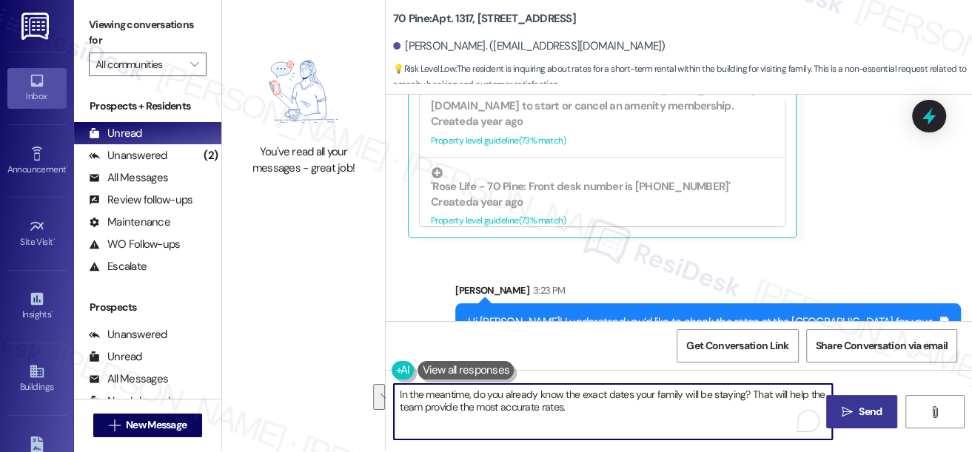
click at [655, 408] on textarea "In the meantime, do you already know the exact dates your family will be stayin…" at bounding box center [613, 412] width 438 height 56
click at [633, 315] on div "Hi [PERSON_NAME]! I understand you’d like to check the rates at the [GEOGRAPHIC…" at bounding box center [702, 338] width 469 height 47
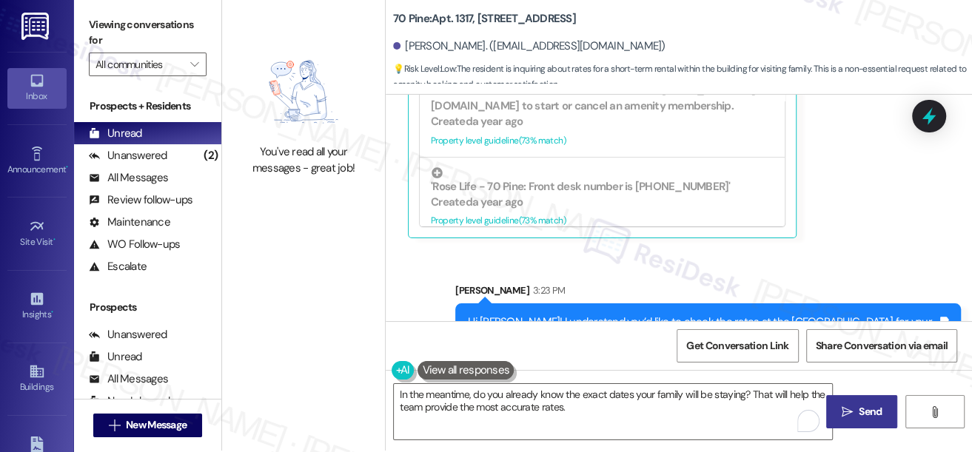
click at [633, 315] on div "Hi [PERSON_NAME]! I understand you’d like to check the rates at the [GEOGRAPHIC…" at bounding box center [702, 338] width 469 height 47
click at [632, 315] on div "Hi [PERSON_NAME]! I understand you’d like to check the rates at the [GEOGRAPHIC…" at bounding box center [702, 338] width 469 height 47
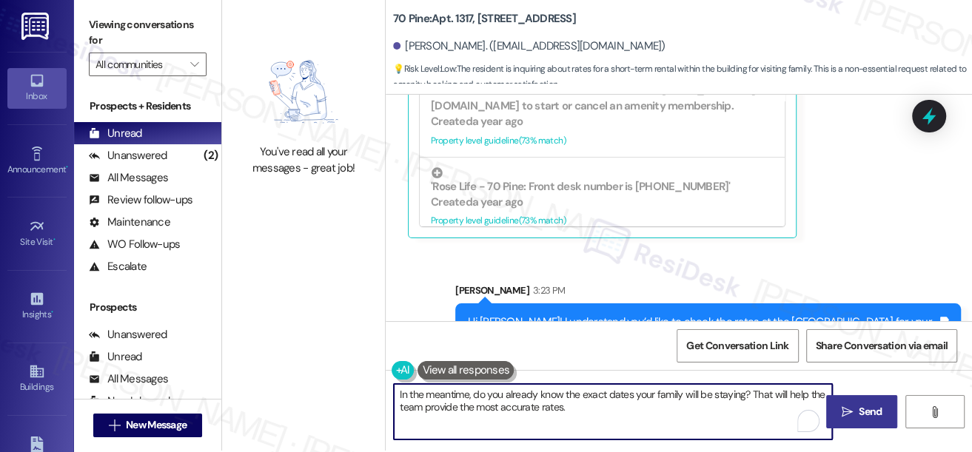
click at [573, 398] on textarea "In the meantime, do you already know the exact dates your family will be stayin…" at bounding box center [613, 412] width 438 height 56
drag, startPoint x: 573, startPoint y: 398, endPoint x: 553, endPoint y: 364, distance: 39.5
click at [573, 398] on textarea "In the meantime, do you already know the exact dates your family will be stayin…" at bounding box center [613, 412] width 438 height 56
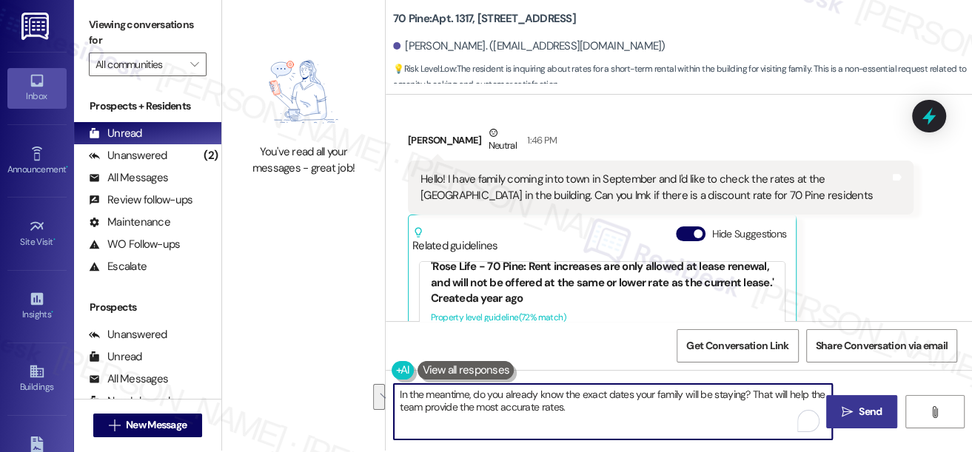
scroll to position [875, 0]
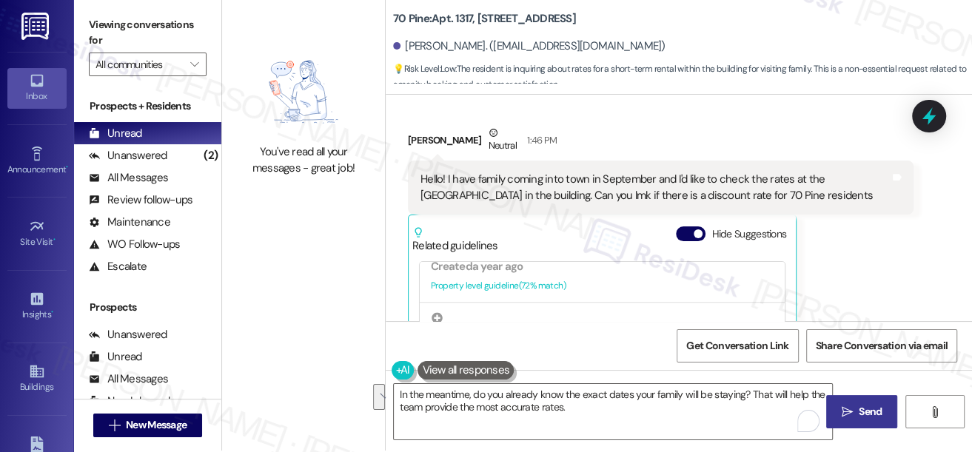
click at [760, 172] on div "Hello! I have family coming into town in September and I'd like to check the ra…" at bounding box center [655, 188] width 469 height 32
drag, startPoint x: 817, startPoint y: 118, endPoint x: 877, endPoint y: 117, distance: 60.0
click at [877, 172] on div "Hello! I have family coming into town in September and I'd like to check the ra…" at bounding box center [655, 188] width 469 height 32
copy div "Mint House"
click at [115, 39] on label "Viewing conversations for" at bounding box center [148, 32] width 118 height 39
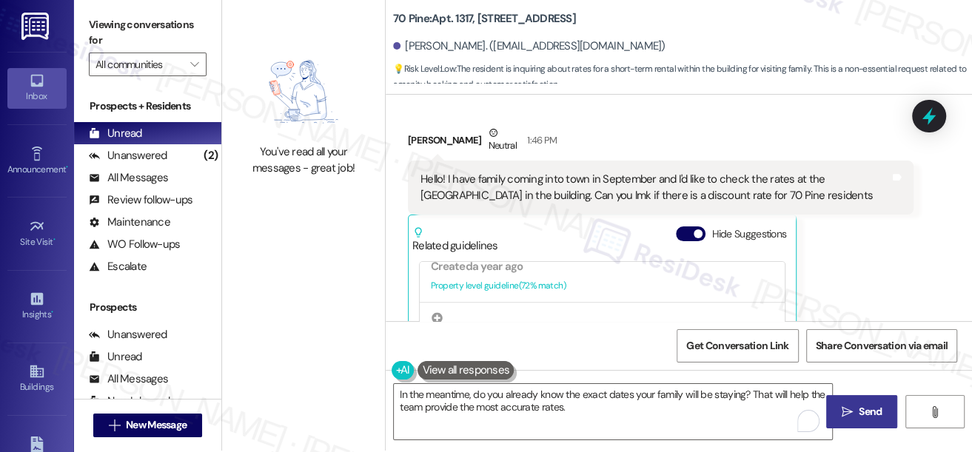
click at [661, 172] on div "Hello! I have family coming into town in September and I'd like to check the ra…" at bounding box center [655, 188] width 469 height 32
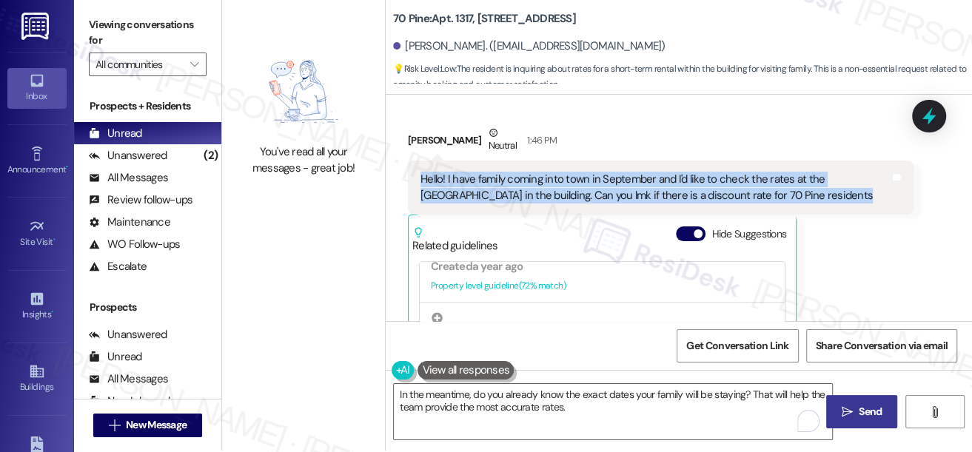
click at [661, 172] on div "Hello! I have family coming into town in September and I'd like to check the ra…" at bounding box center [655, 188] width 469 height 32
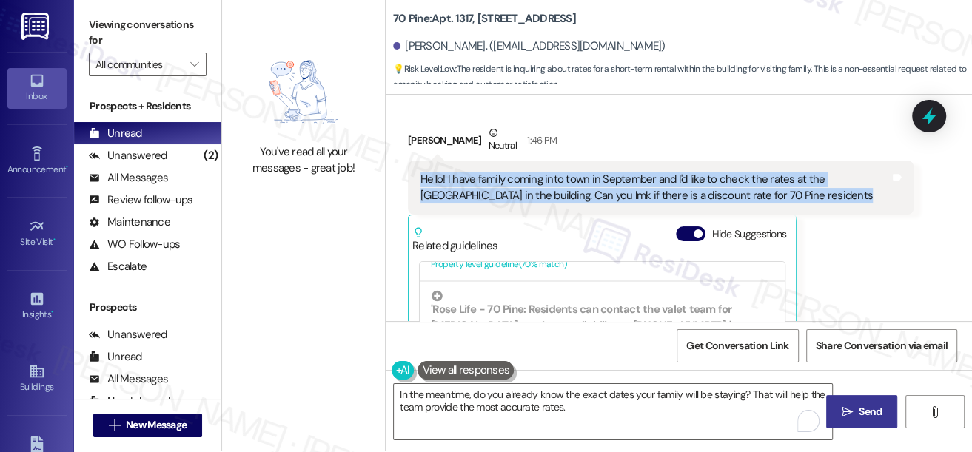
scroll to position [3443, 0]
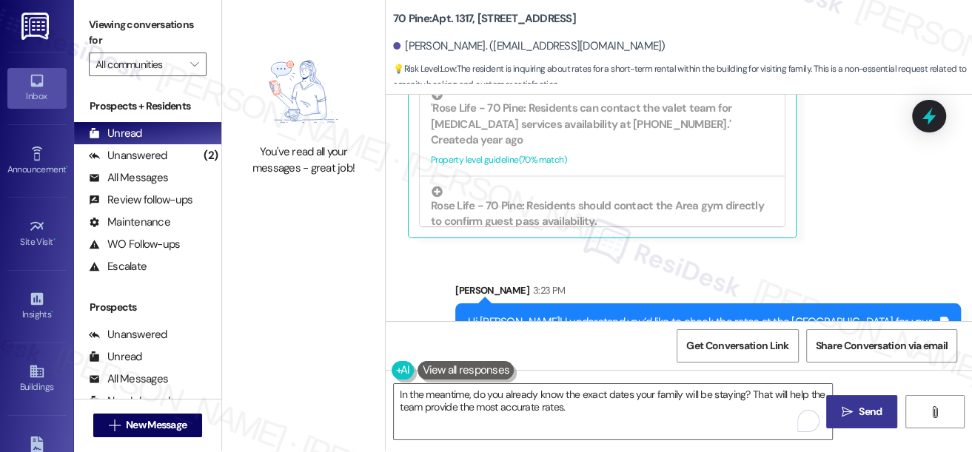
click at [602, 315] on div "Hi [PERSON_NAME]! I understand you’d like to check the rates at the [GEOGRAPHIC…" at bounding box center [702, 338] width 469 height 47
click at [559, 315] on div "Hi [PERSON_NAME]! I understand you’d like to check the rates at the [GEOGRAPHIC…" at bounding box center [702, 338] width 469 height 47
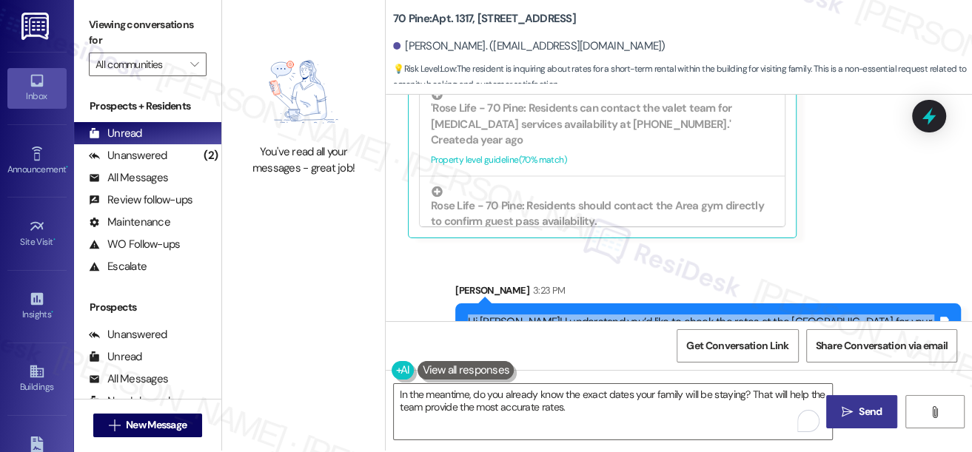
click at [559, 315] on div "Hi [PERSON_NAME]! I understand you’d like to check the rates at the [GEOGRAPHIC…" at bounding box center [702, 338] width 469 height 47
click at [543, 396] on textarea "In the meantime, do you already know the exact dates your family will be stayin…" at bounding box center [613, 412] width 438 height 56
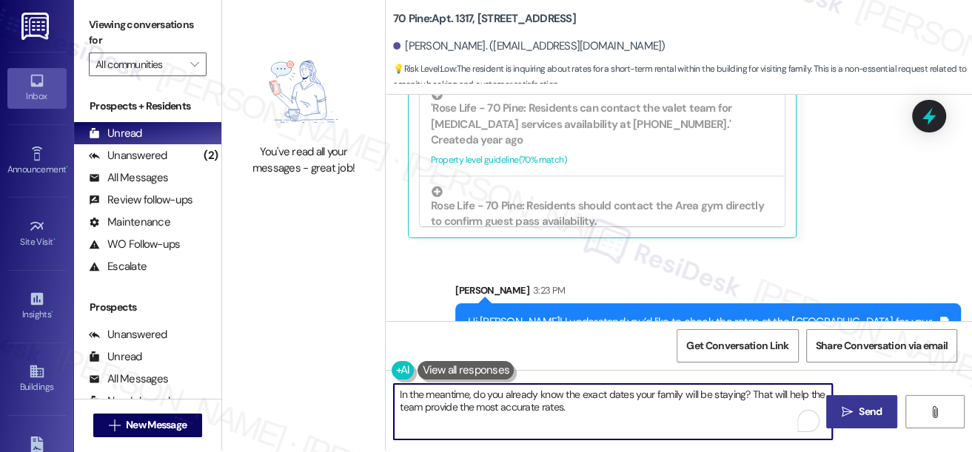
click at [543, 396] on textarea "In the meantime, do you already know the exact dates your family will be stayin…" at bounding box center [613, 412] width 438 height 56
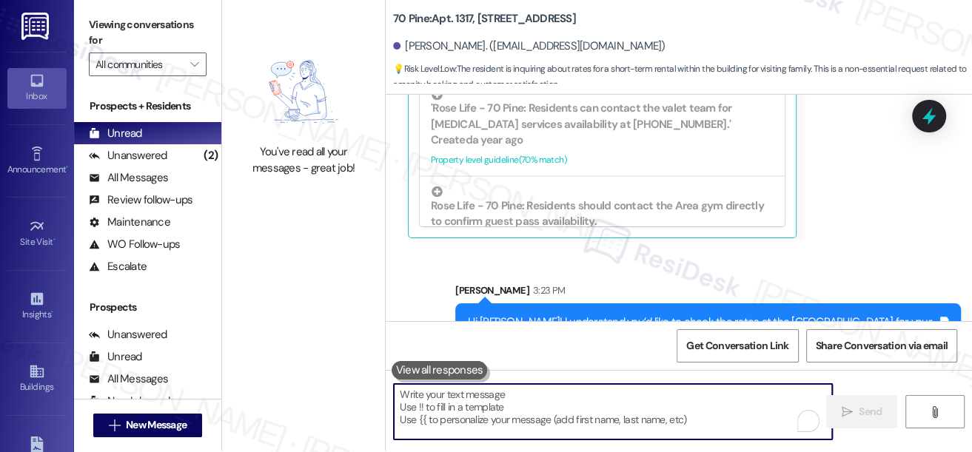
click at [597, 315] on div "Hi [PERSON_NAME]! I understand you’d like to check the rates at the [GEOGRAPHIC…" at bounding box center [702, 338] width 469 height 47
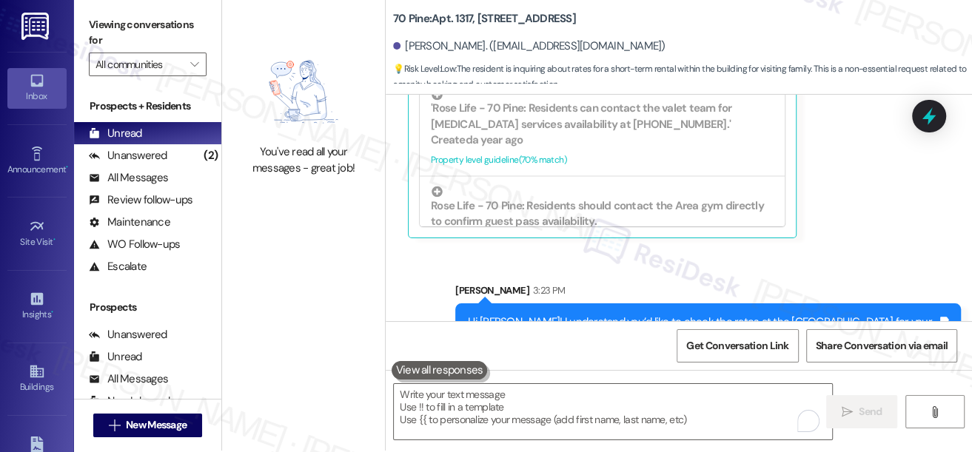
click at [597, 315] on div "Hi [PERSON_NAME]! I understand you’d like to check the rates at the [GEOGRAPHIC…" at bounding box center [702, 338] width 469 height 47
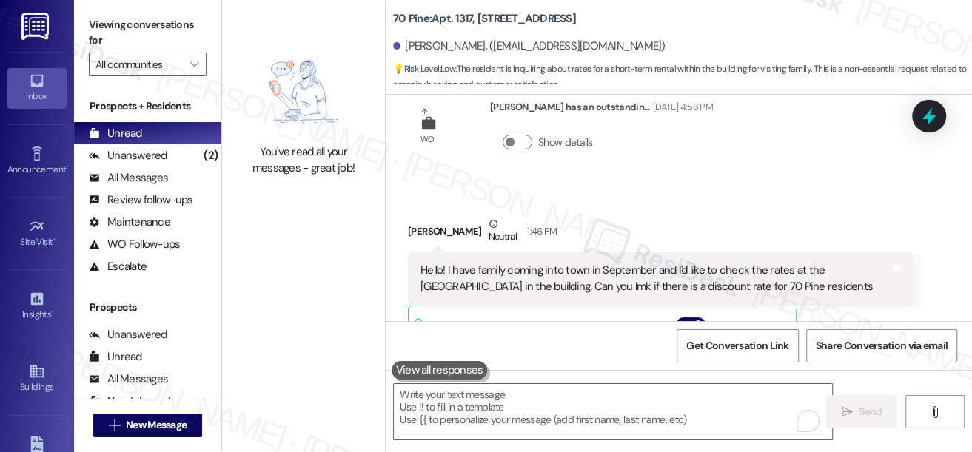
scroll to position [3107, 0]
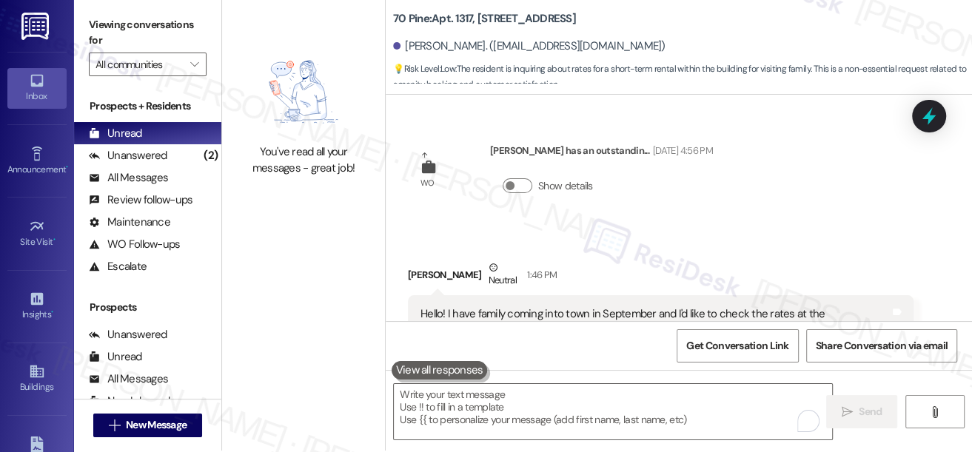
click at [108, 24] on label "Viewing conversations for" at bounding box center [148, 32] width 118 height 39
drag, startPoint x: 84, startPoint y: 23, endPoint x: 164, endPoint y: 48, distance: 83.1
click at [85, 23] on div "Viewing conversations for All communities " at bounding box center [147, 45] width 147 height 93
click at [507, 401] on textarea "To enrich screen reader interactions, please activate Accessibility in Grammarl…" at bounding box center [613, 412] width 438 height 56
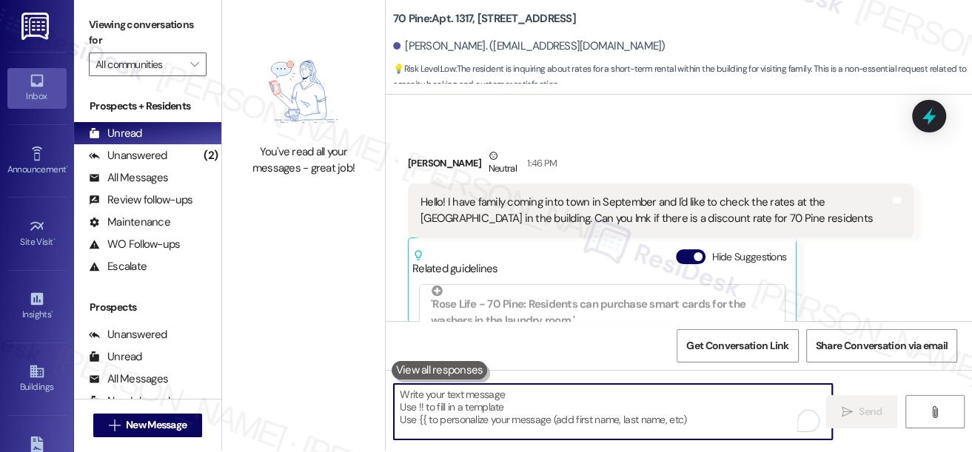
scroll to position [3175, 0]
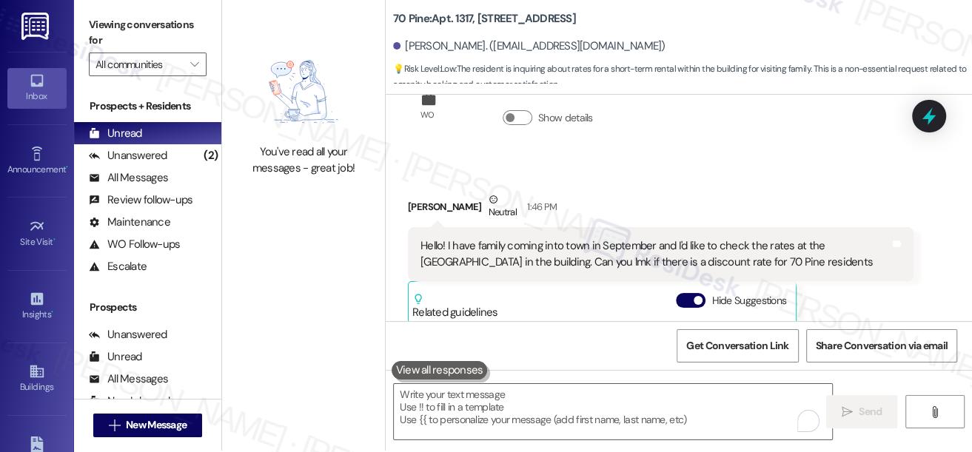
click at [708, 238] on div "Hello! I have family coming into town in September and I'd like to check the ra…" at bounding box center [655, 254] width 469 height 32
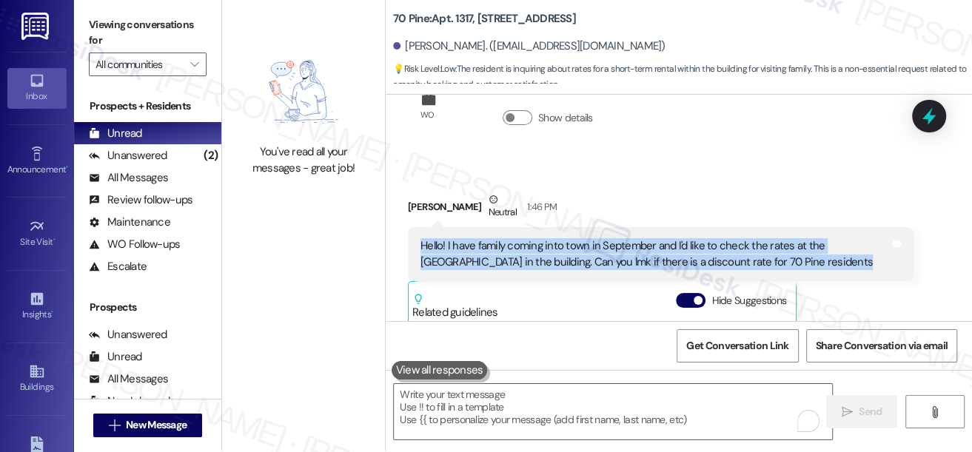
click at [708, 238] on div "Hello! I have family coming into town in September and I'd like to check the ra…" at bounding box center [655, 254] width 469 height 32
click at [920, 116] on icon at bounding box center [929, 116] width 25 height 25
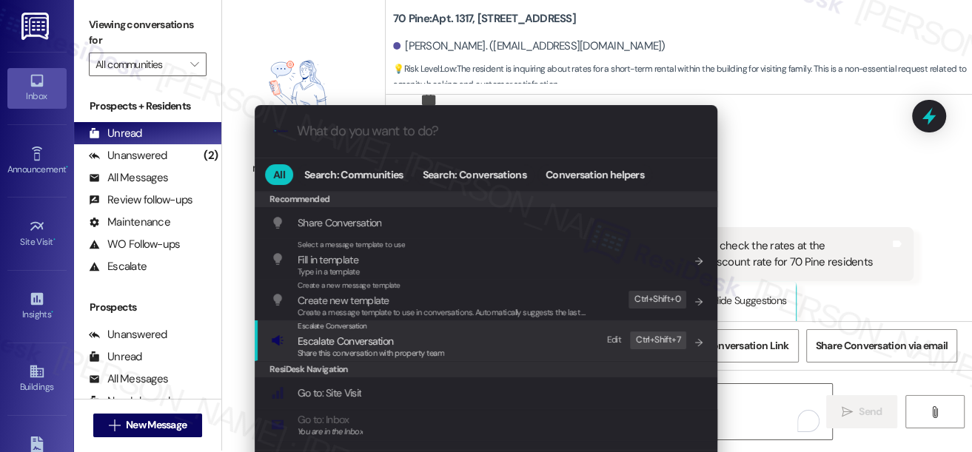
click at [395, 341] on span "Escalate Conversation" at bounding box center [371, 341] width 147 height 16
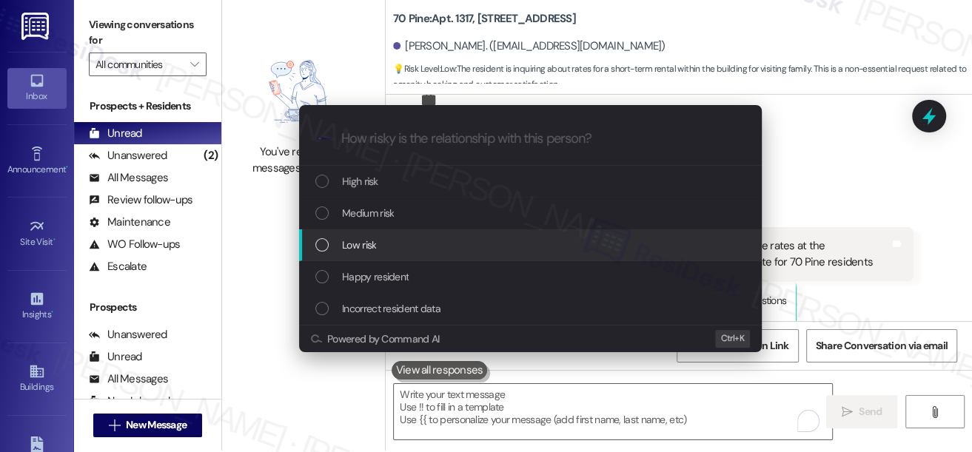
click at [361, 244] on span "Low risk" at bounding box center [359, 245] width 34 height 16
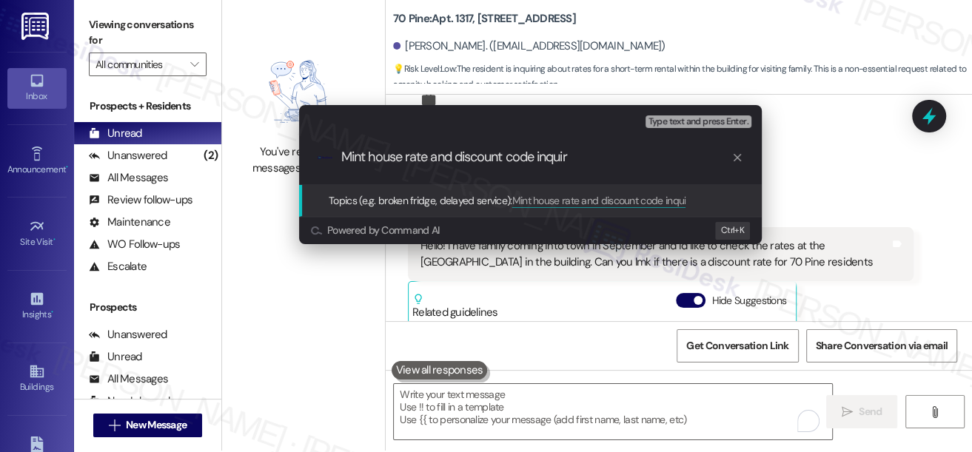
type input "Mint house rate and discount code inquiry"
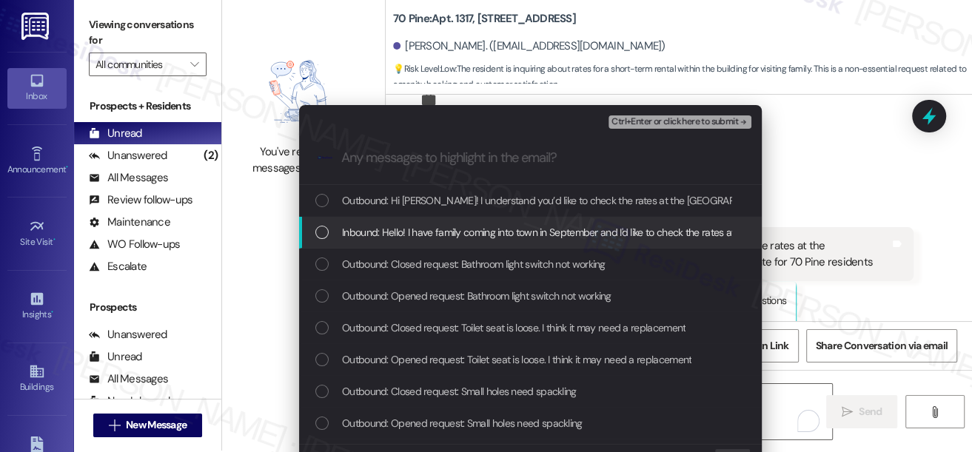
drag, startPoint x: 416, startPoint y: 236, endPoint x: 424, endPoint y: 233, distance: 8.9
click at [418, 235] on span "Inbound: Hello! I have family coming into town in September and I'd like to che…" at bounding box center [754, 232] width 824 height 16
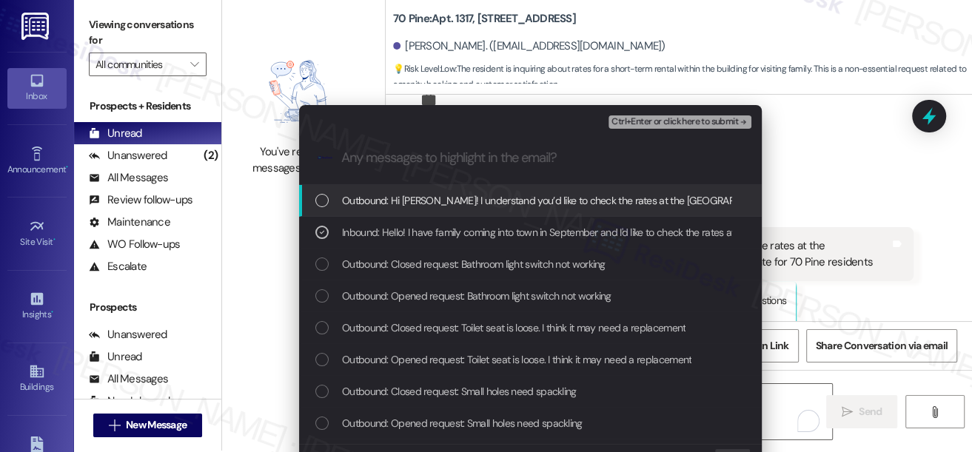
click at [614, 122] on span "Ctrl+Enter or click here to submit" at bounding box center [675, 122] width 127 height 10
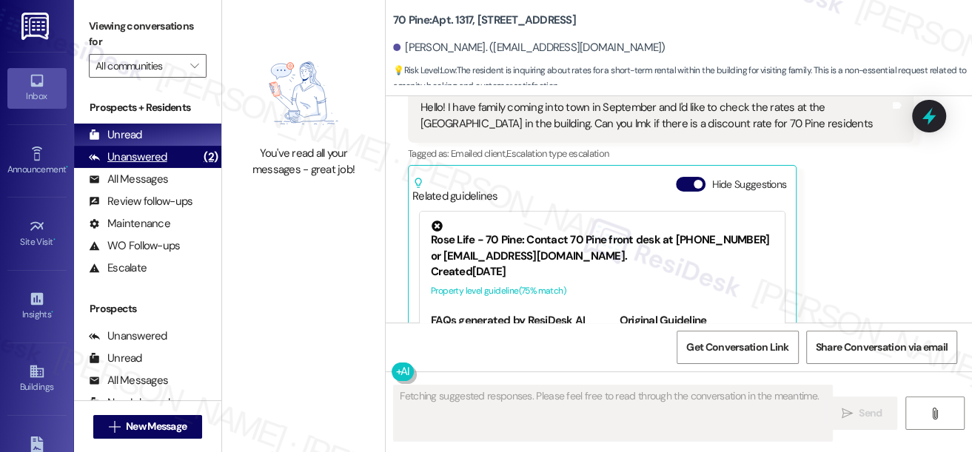
scroll to position [3330, 0]
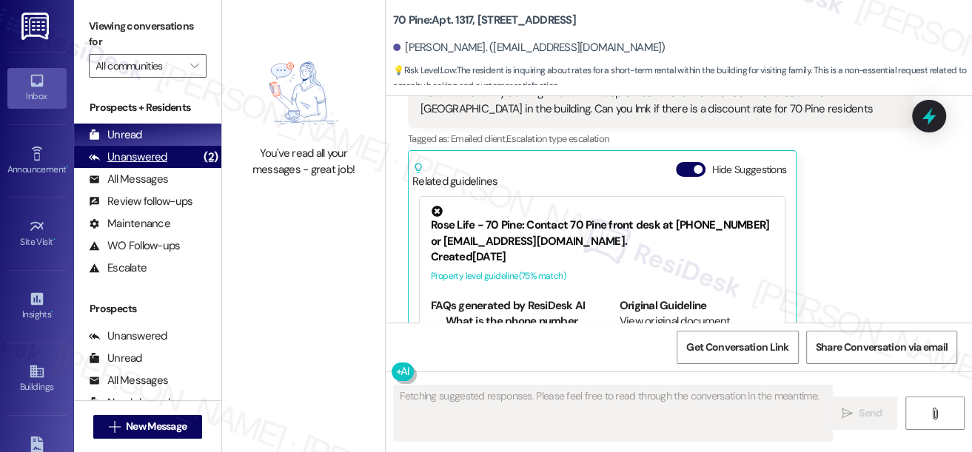
click at [187, 155] on div "Unanswered (2)" at bounding box center [147, 157] width 147 height 22
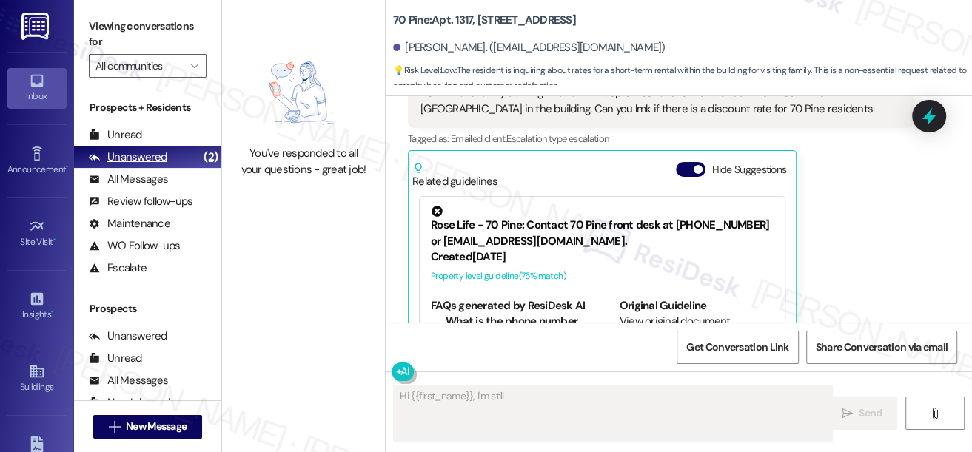
click at [190, 158] on div "Unanswered (2)" at bounding box center [147, 157] width 147 height 22
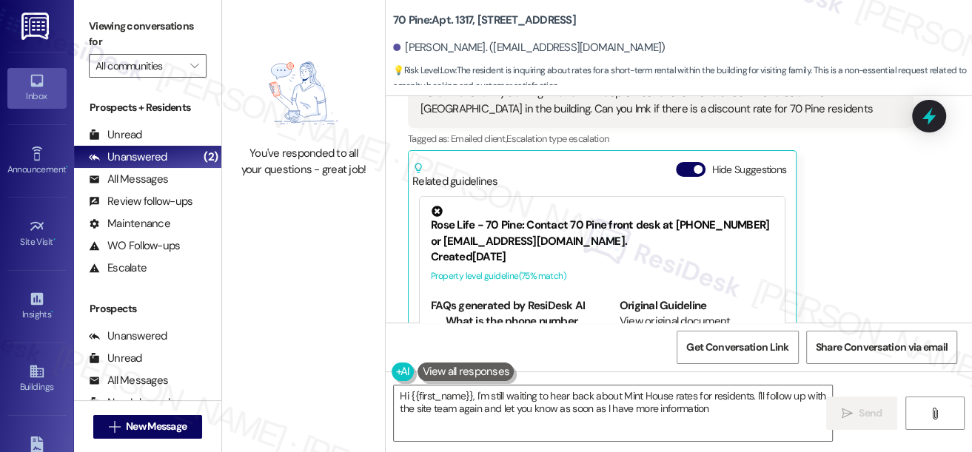
type textarea "Hi {{first_name}}, I'm still waiting to hear back about Mint House rates for re…"
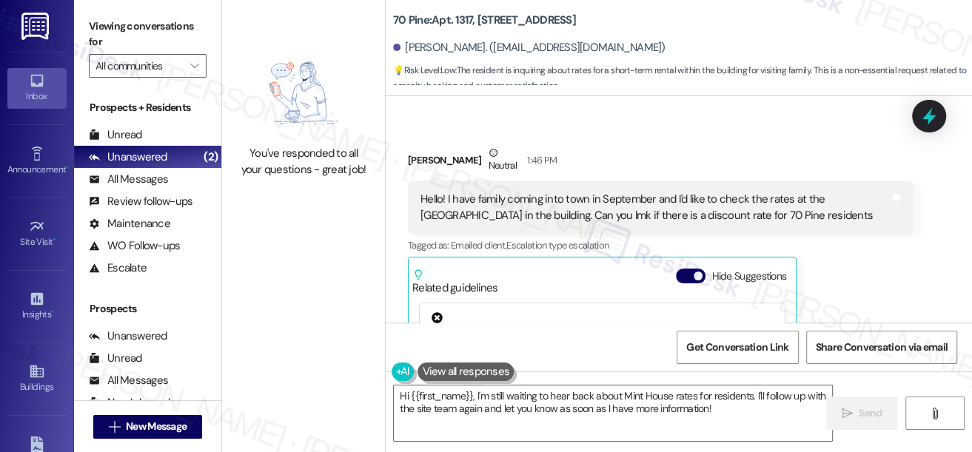
scroll to position [3017, 0]
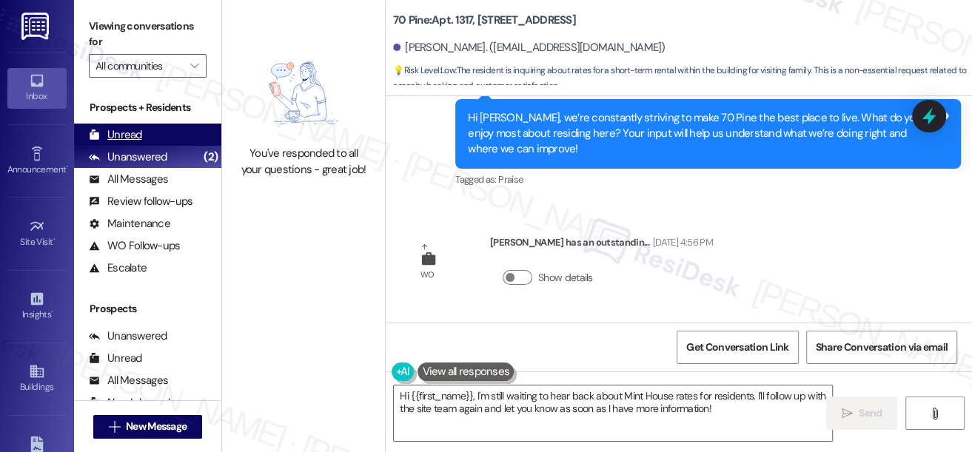
click at [152, 126] on div "Unread (0)" at bounding box center [147, 135] width 147 height 22
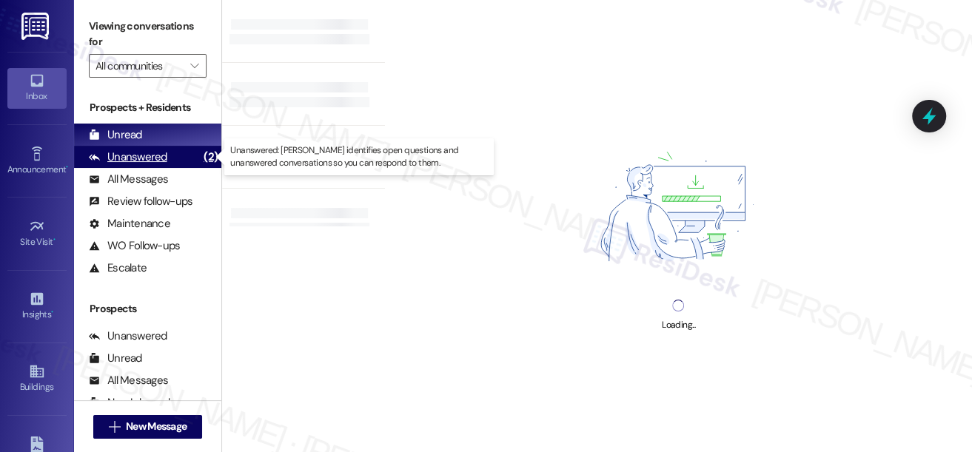
click at [150, 157] on div "Unanswered" at bounding box center [128, 158] width 78 height 16
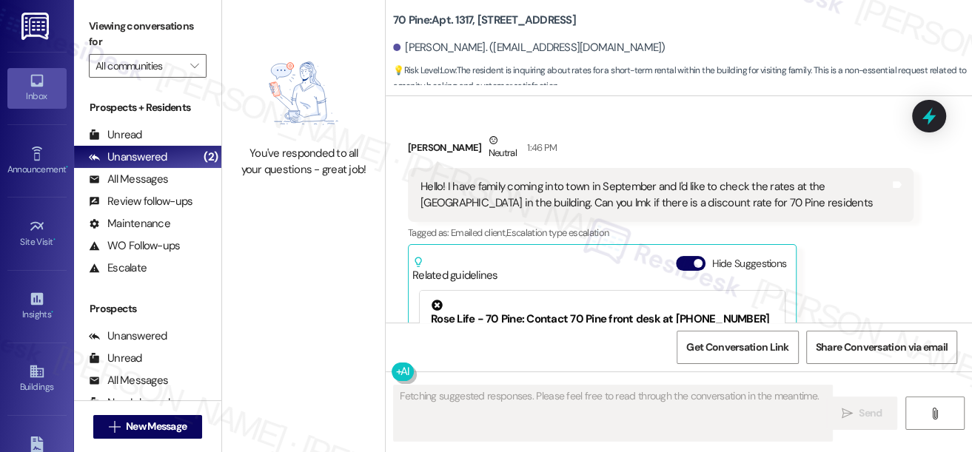
scroll to position [3330, 0]
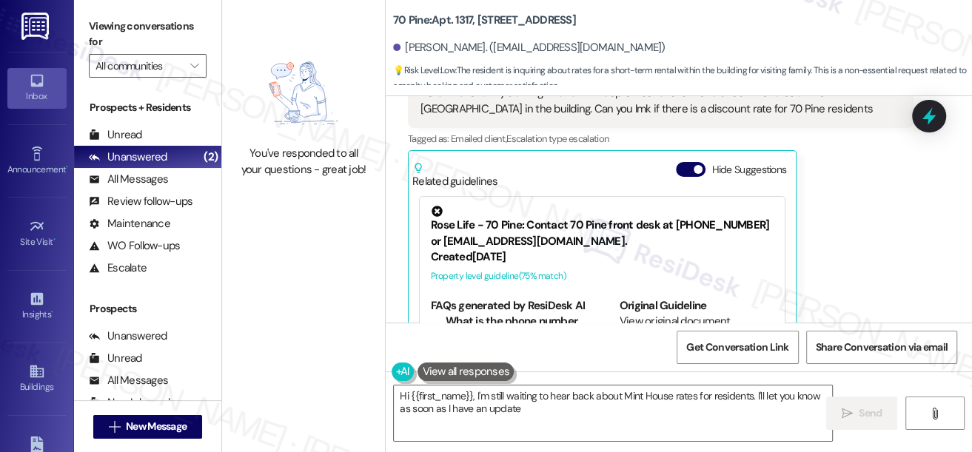
type textarea "Hi {{first_name}}, I'm still waiting to hear back about Mint House rates for re…"
